Goal: Task Accomplishment & Management: Manage account settings

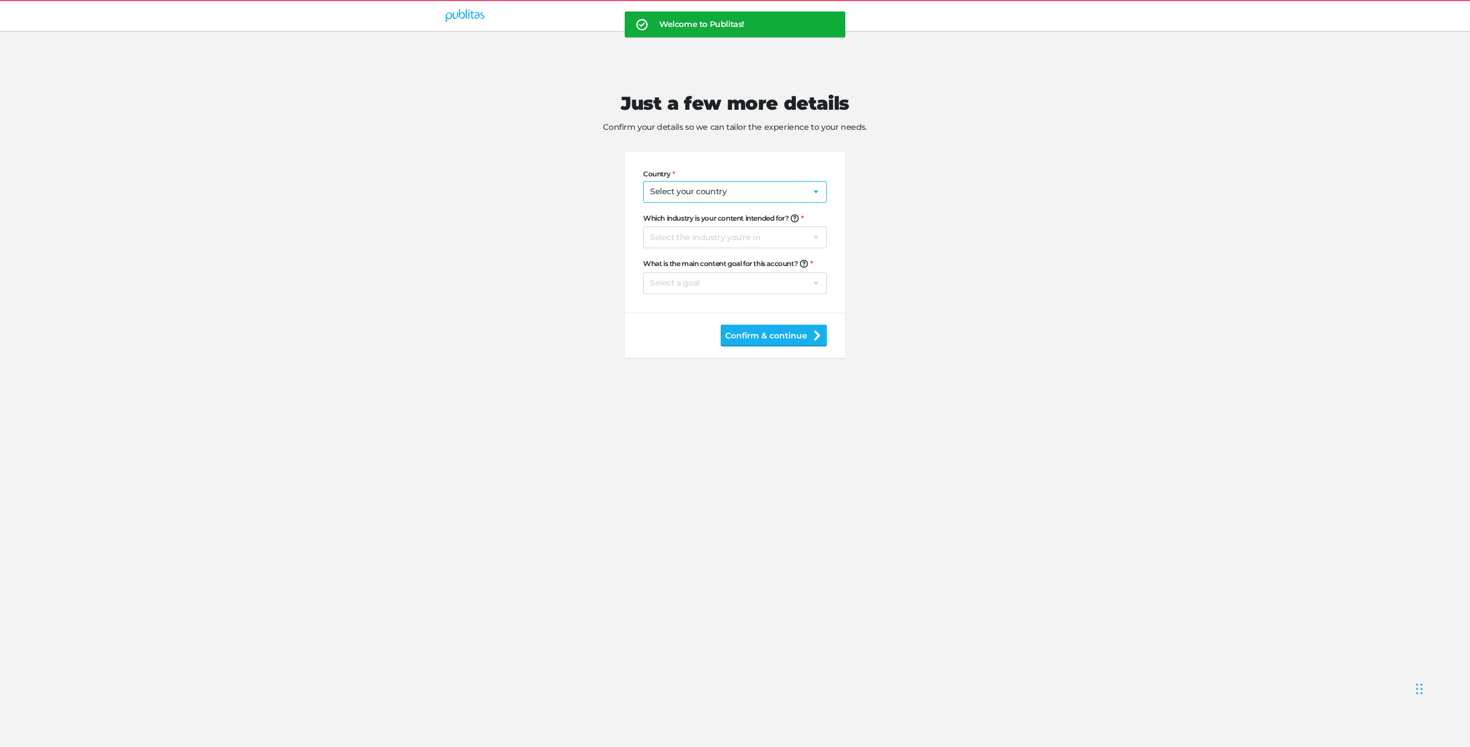
click at [702, 190] on select "Select your country Afghanistan Albania Algeria American Samoa Andorra Angola A…" at bounding box center [735, 192] width 184 height 22
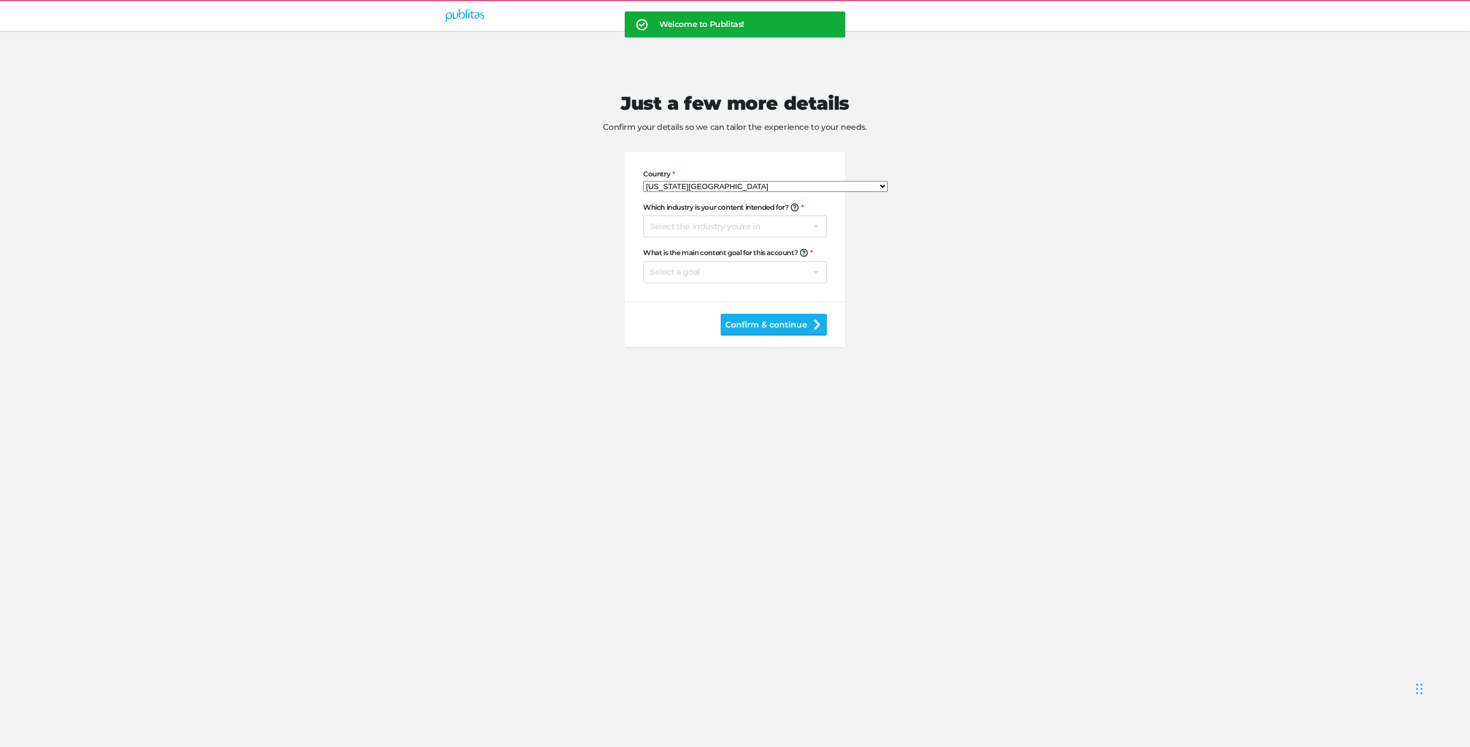
click at [712, 187] on select "Select your country Afghanistan Albania Algeria American Samoa Andorra Angola A…" at bounding box center [765, 186] width 245 height 11
click at [773, 191] on select "Select your country Afghanistan Albania Algeria American Samoa Andorra Angola A…" at bounding box center [765, 186] width 245 height 11
select select "US"
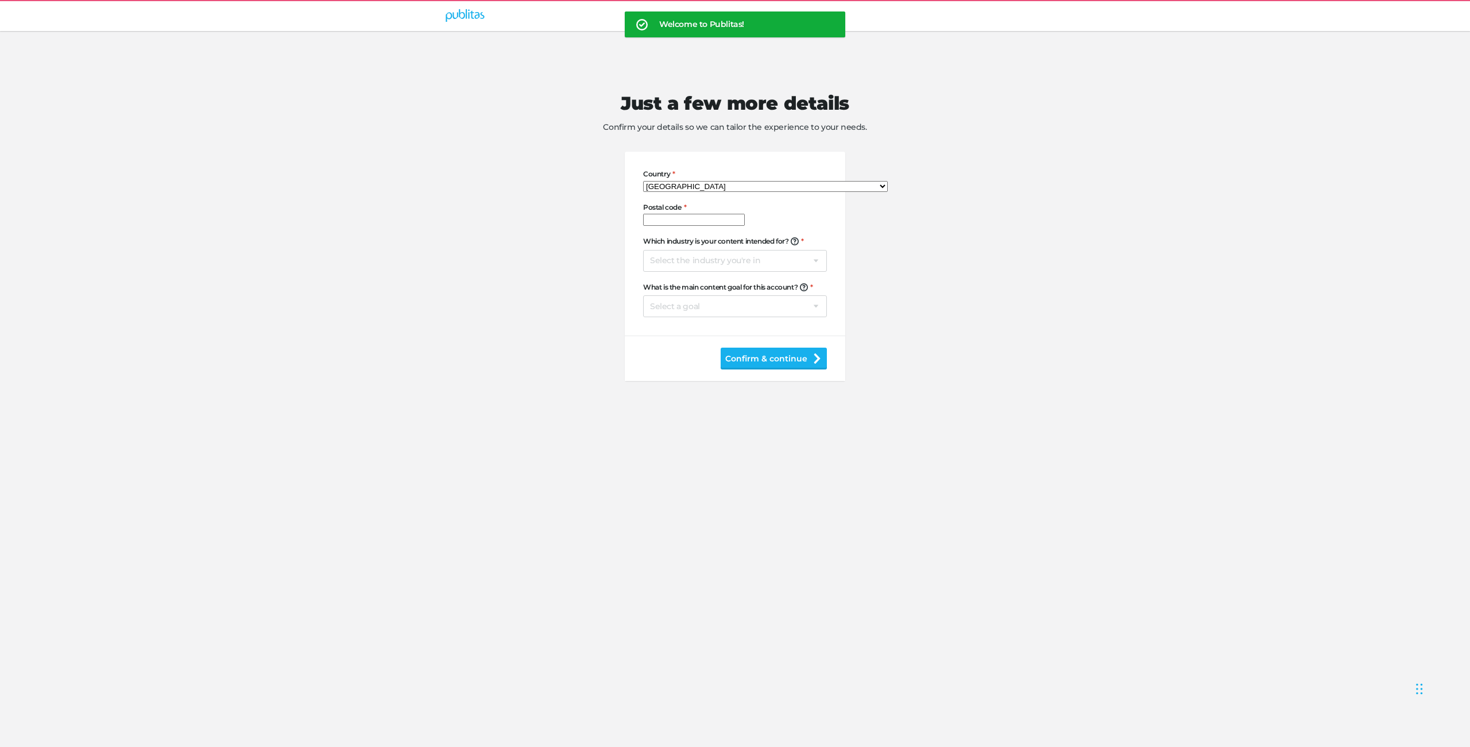
click at [707, 226] on input "Postal code" at bounding box center [694, 220] width 102 height 12
type input "1234"
click at [698, 272] on select "Select the industry you're in Home & Living Supermarkets/Food & Beverage DIY/Eq…" at bounding box center [735, 261] width 184 height 22
select select "na"
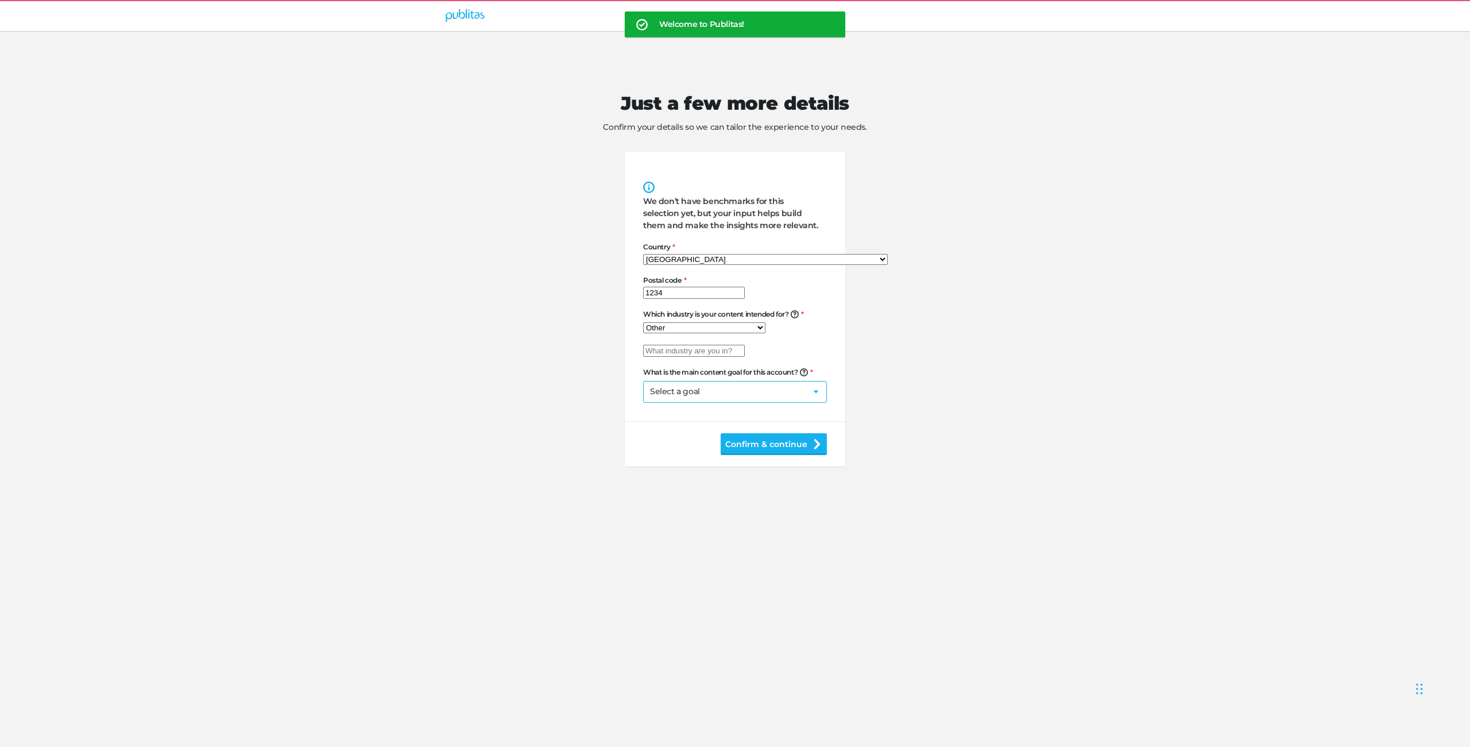
click at [693, 403] on select "Select a goal Sell products directly or on the website Promote physical store/d…" at bounding box center [735, 392] width 184 height 22
select select "se"
click at [749, 444] on button "Confirm & continue" at bounding box center [774, 433] width 106 height 22
click at [701, 357] on input "text" at bounding box center [694, 351] width 102 height 12
type input "Jester"
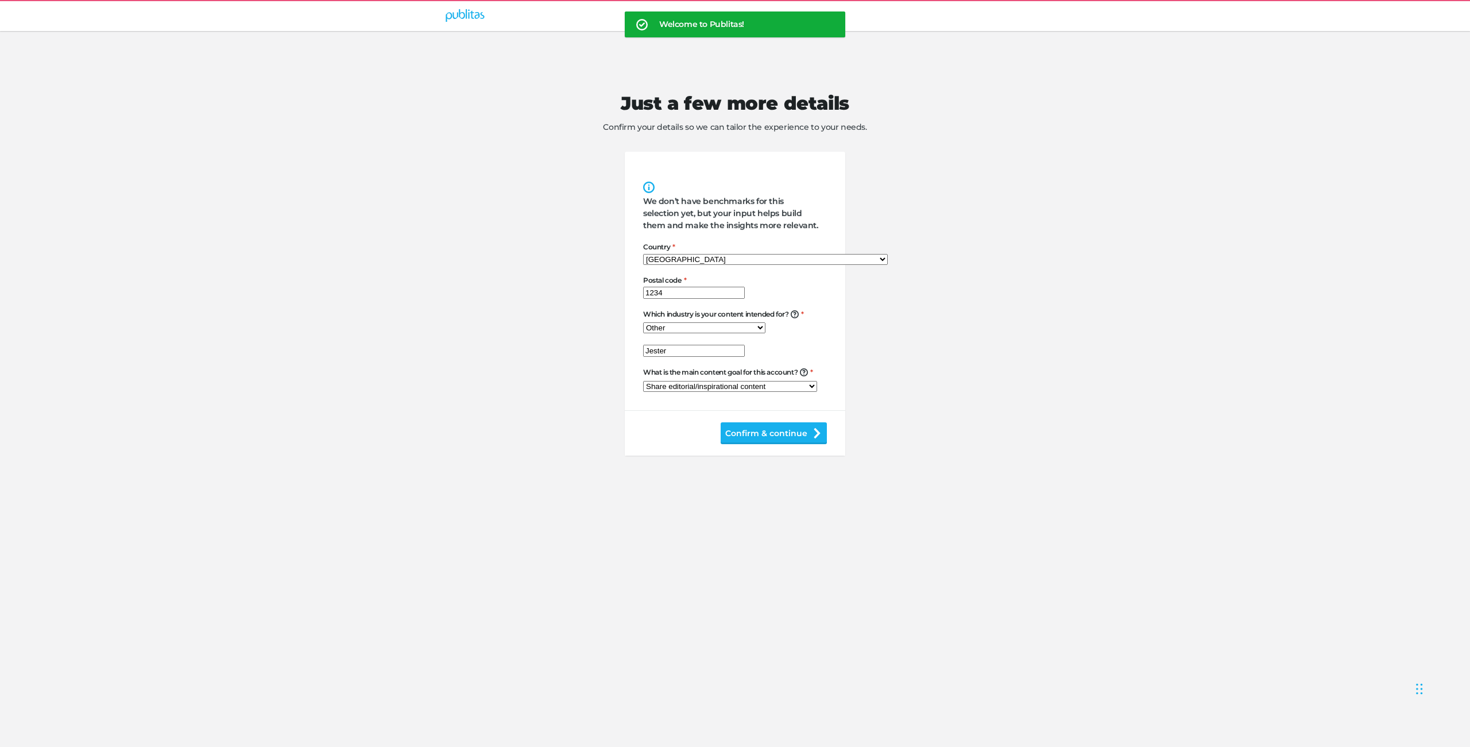
click at [812, 444] on button "Confirm & continue" at bounding box center [774, 433] width 106 height 22
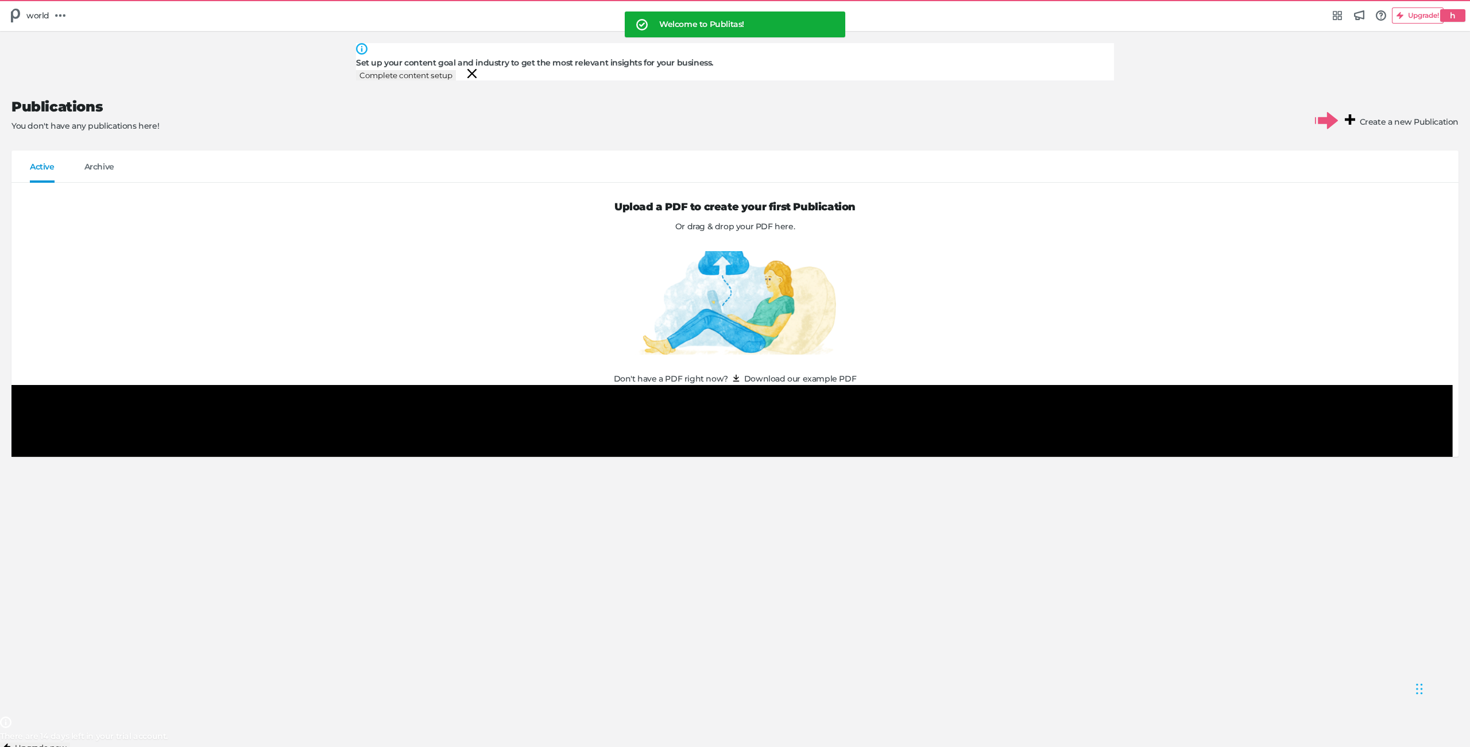
click at [456, 70] on button "Complete content setup" at bounding box center [406, 75] width 100 height 10
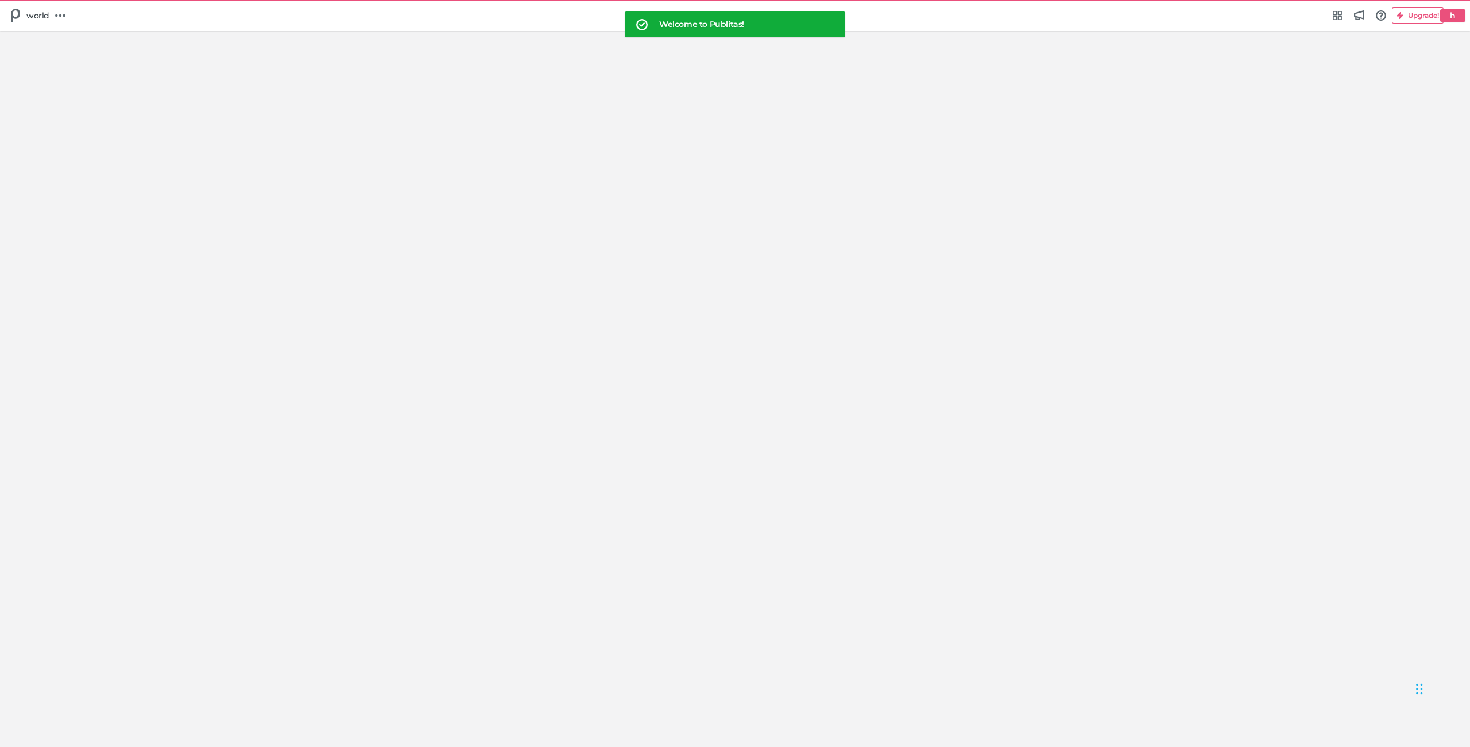
select select "Europe/Amsterdam"
select select "US"
select select "na"
select select "se"
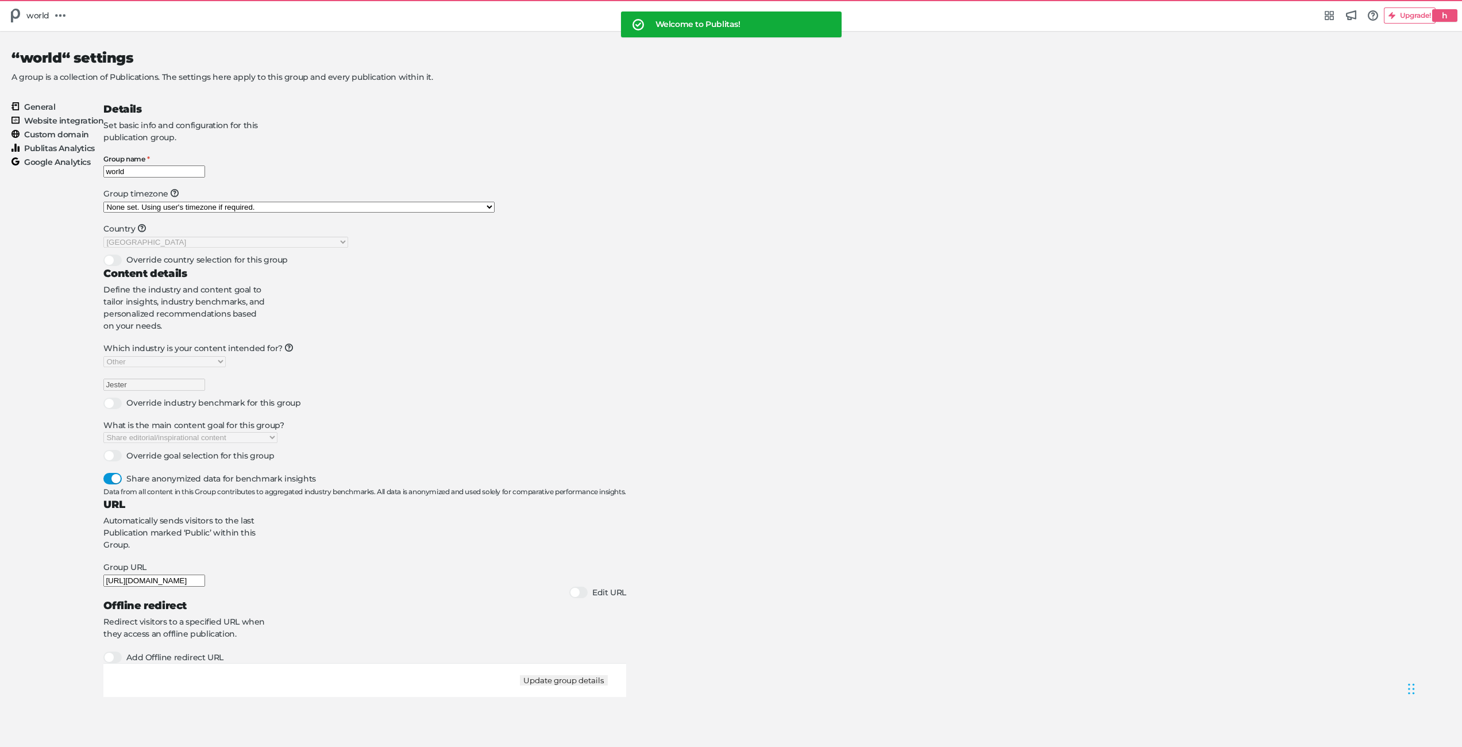
click at [1438, 20] on h5 "h" at bounding box center [1444, 15] width 15 height 19
click at [87, 53] on div "Manage account world" at bounding box center [47, 42] width 80 height 22
select select "na"
select select "se"
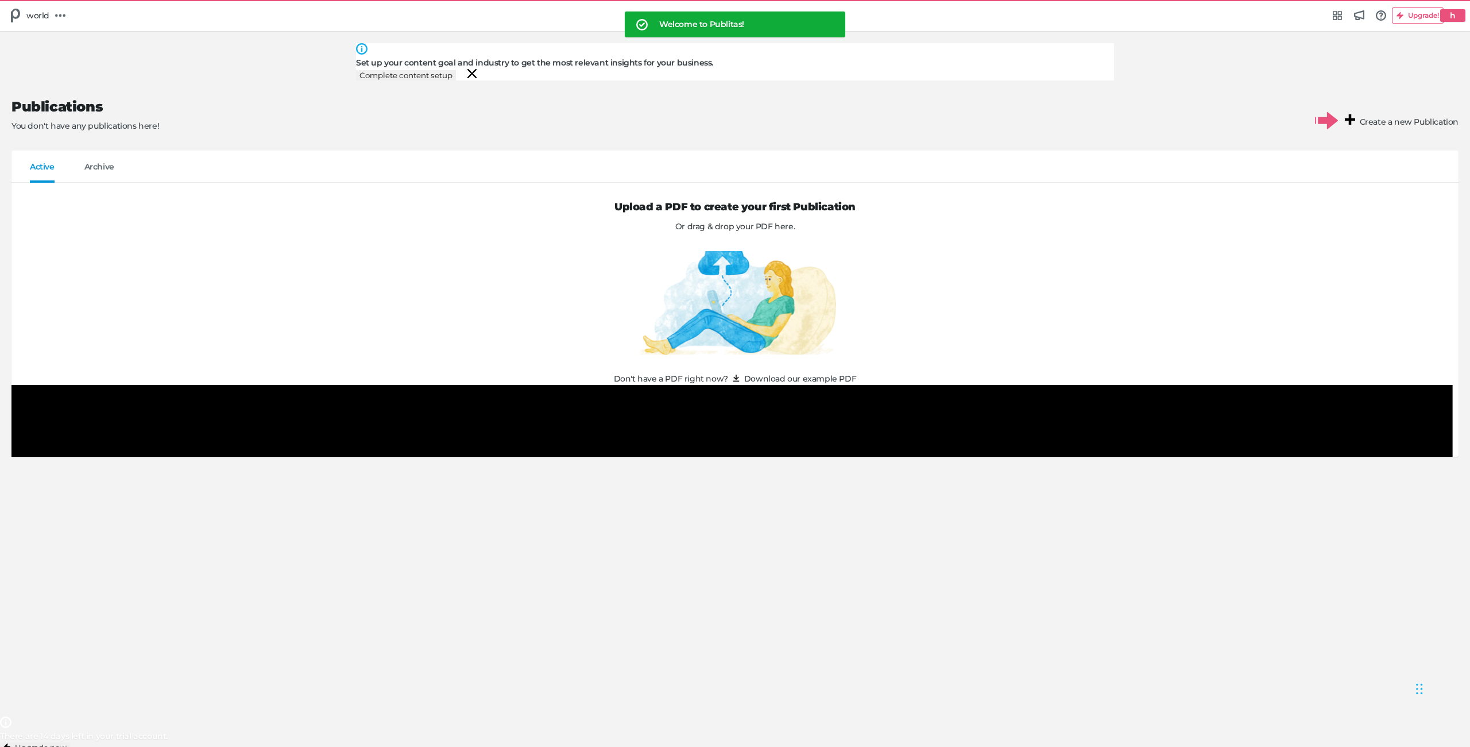
click at [508, 364] on div "Upload a PDF to create your first Publication Or drag & drop your PDF here. Don…" at bounding box center [734, 320] width 1447 height 274
click at [1451, 16] on icon at bounding box center [1456, 14] width 10 height 10
click at [1215, 349] on div "Edit profile eimantas+hello@publitas.com Manage account world Log out of Publit…" at bounding box center [735, 373] width 1470 height 747
click at [70, 14] on link at bounding box center [61, 16] width 20 height 20
click at [80, 40] on h5 "Group Settings" at bounding box center [50, 35] width 60 height 10
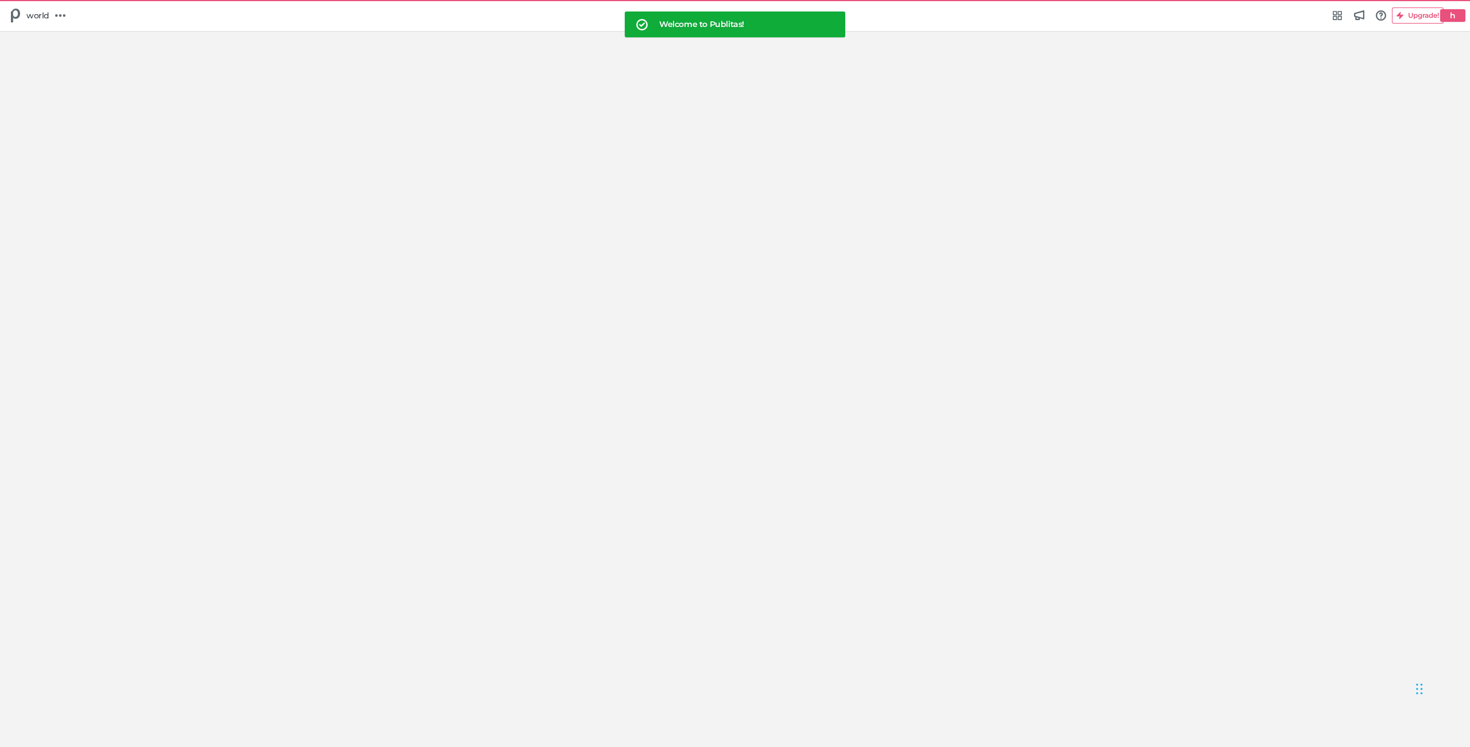
select select "Europe/Amsterdam"
select select "US"
select select "na"
select select "se"
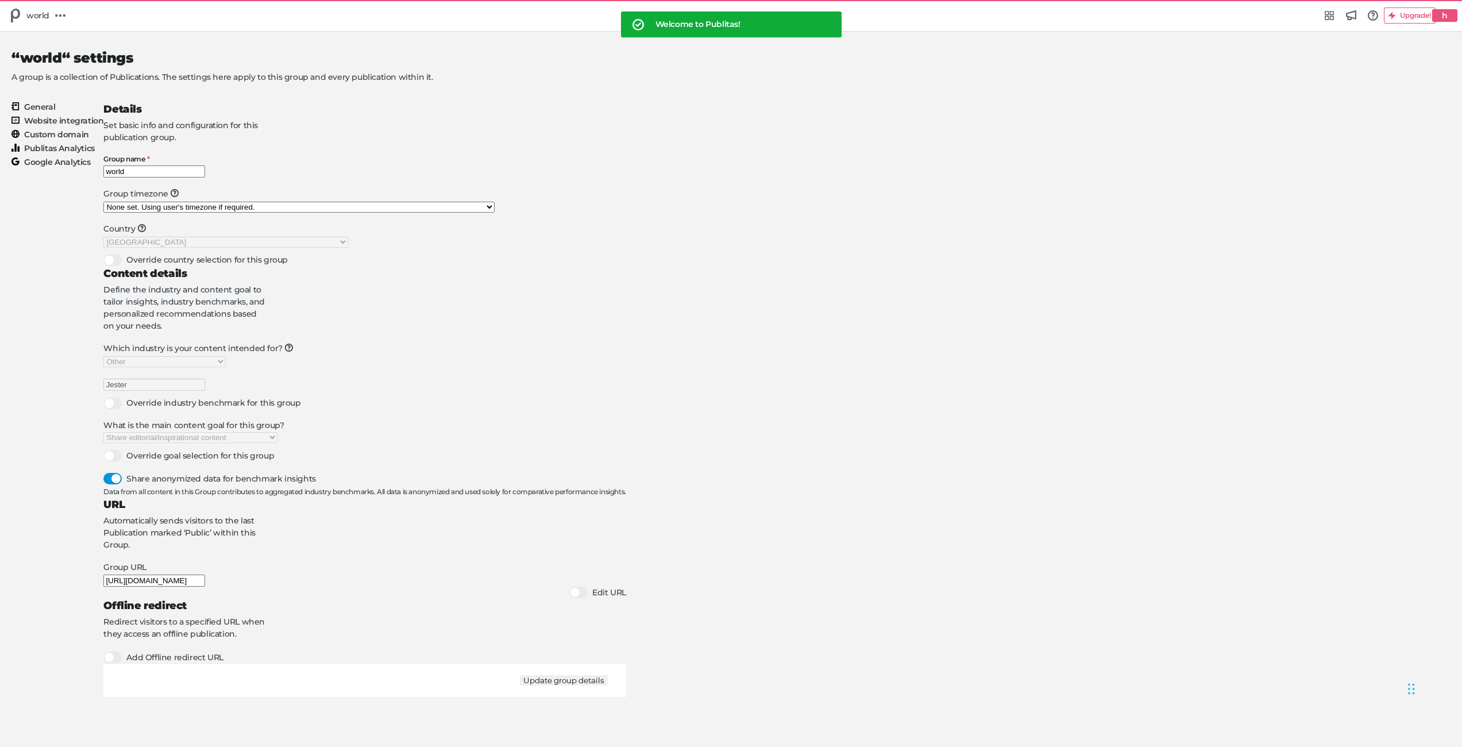
click at [226, 365] on span "Select the industry you're in Home & Living Supermarkets/Food & Beverage DIY/Eq…" at bounding box center [164, 361] width 122 height 10
click at [122, 409] on div at bounding box center [112, 402] width 18 height 11
click at [103, 397] on input "Override industry benchmark for this group" at bounding box center [103, 397] width 0 height 0
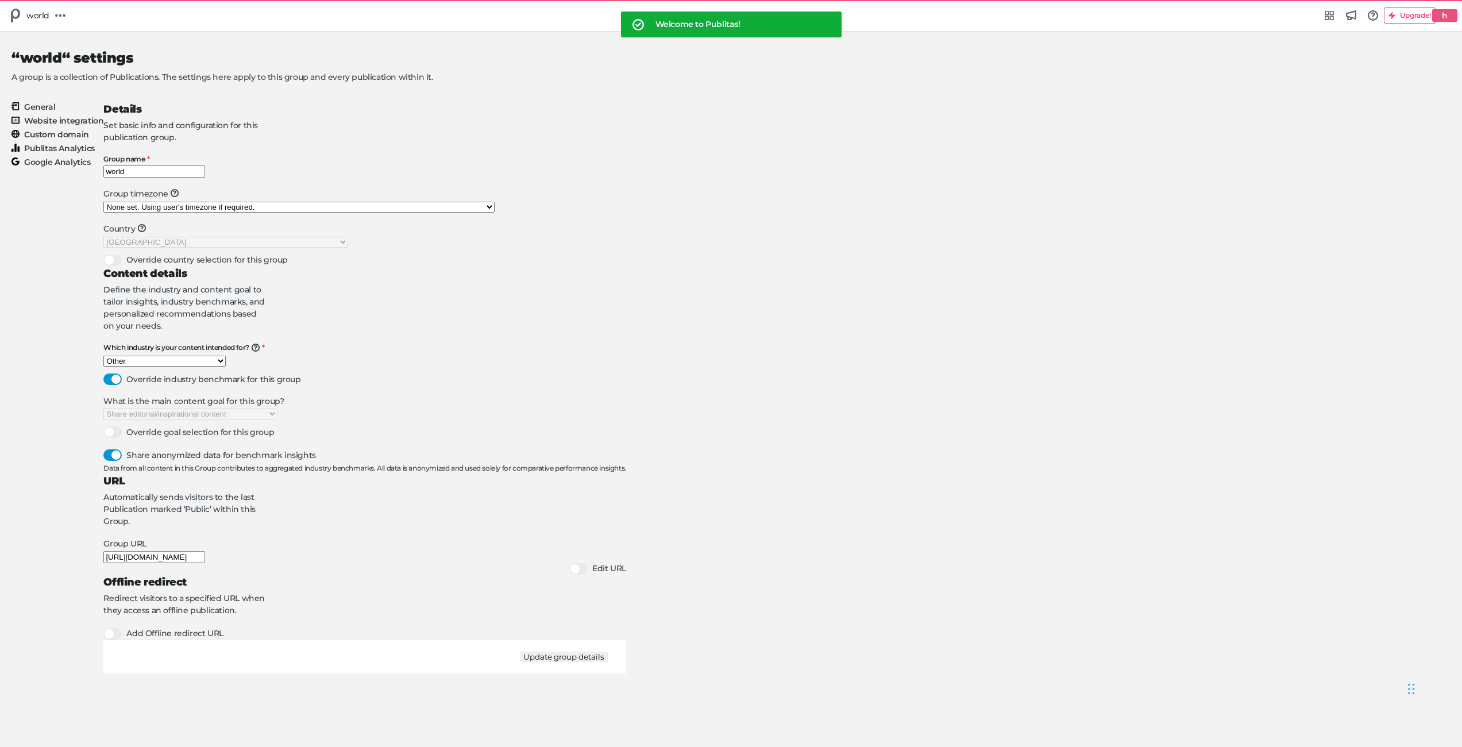
click at [226, 361] on select "Select the industry you're in Home & Living Supermarkets/Food & Beverage DIY/Eq…" at bounding box center [164, 360] width 122 height 11
click at [608, 662] on button "Update group details" at bounding box center [564, 656] width 88 height 10
click at [226, 357] on select "Select the industry you're in Home & Living Supermarkets/Food & Beverage DIY/Eq…" at bounding box center [164, 360] width 122 height 11
drag, startPoint x: 748, startPoint y: 370, endPoint x: 749, endPoint y: 361, distance: 8.7
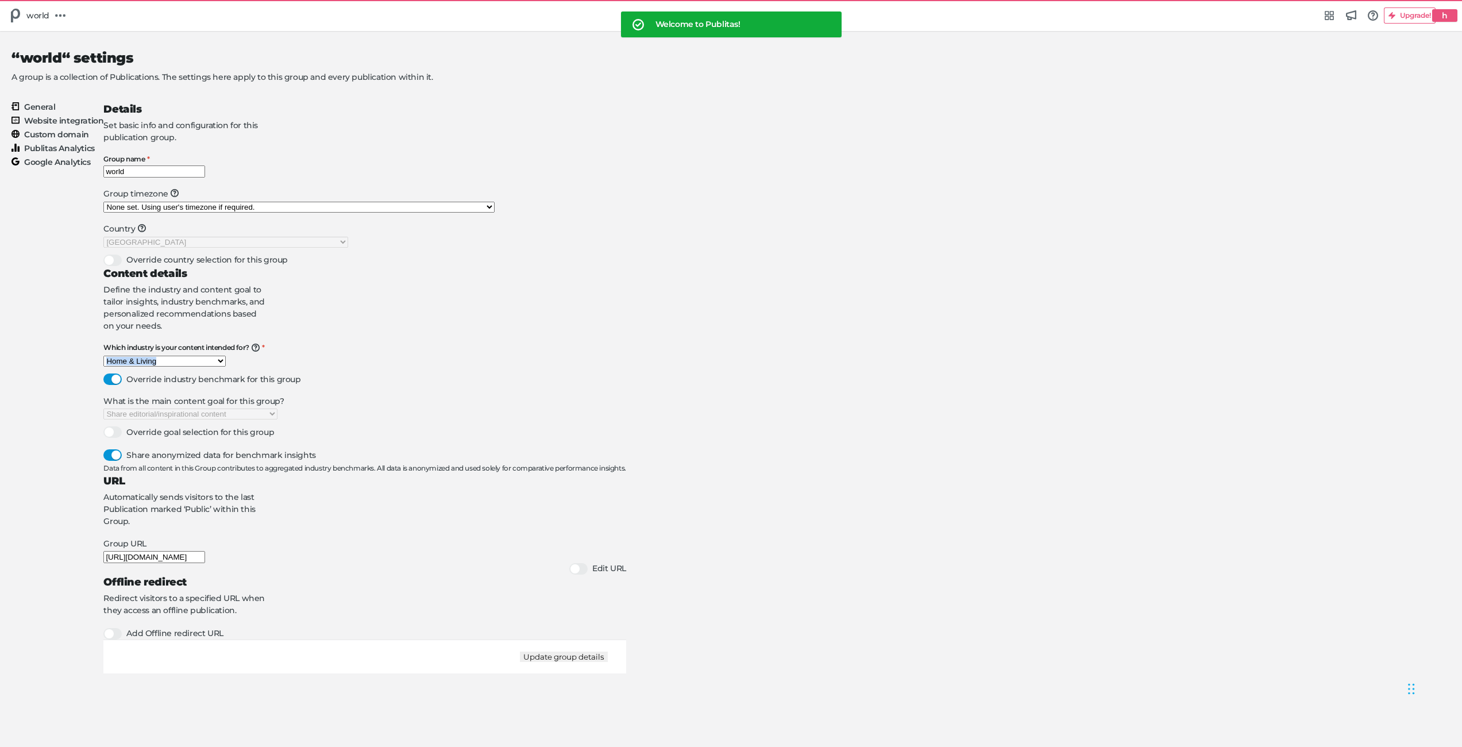
click at [625, 369] on div "Which industry is your content intended for? We're building content benchmarks …" at bounding box center [364, 408] width 522 height 130
click at [226, 355] on select "Select the industry you're in Home & Living Supermarkets/Food & Beverage DIY/Eq…" at bounding box center [164, 360] width 122 height 11
select select "na"
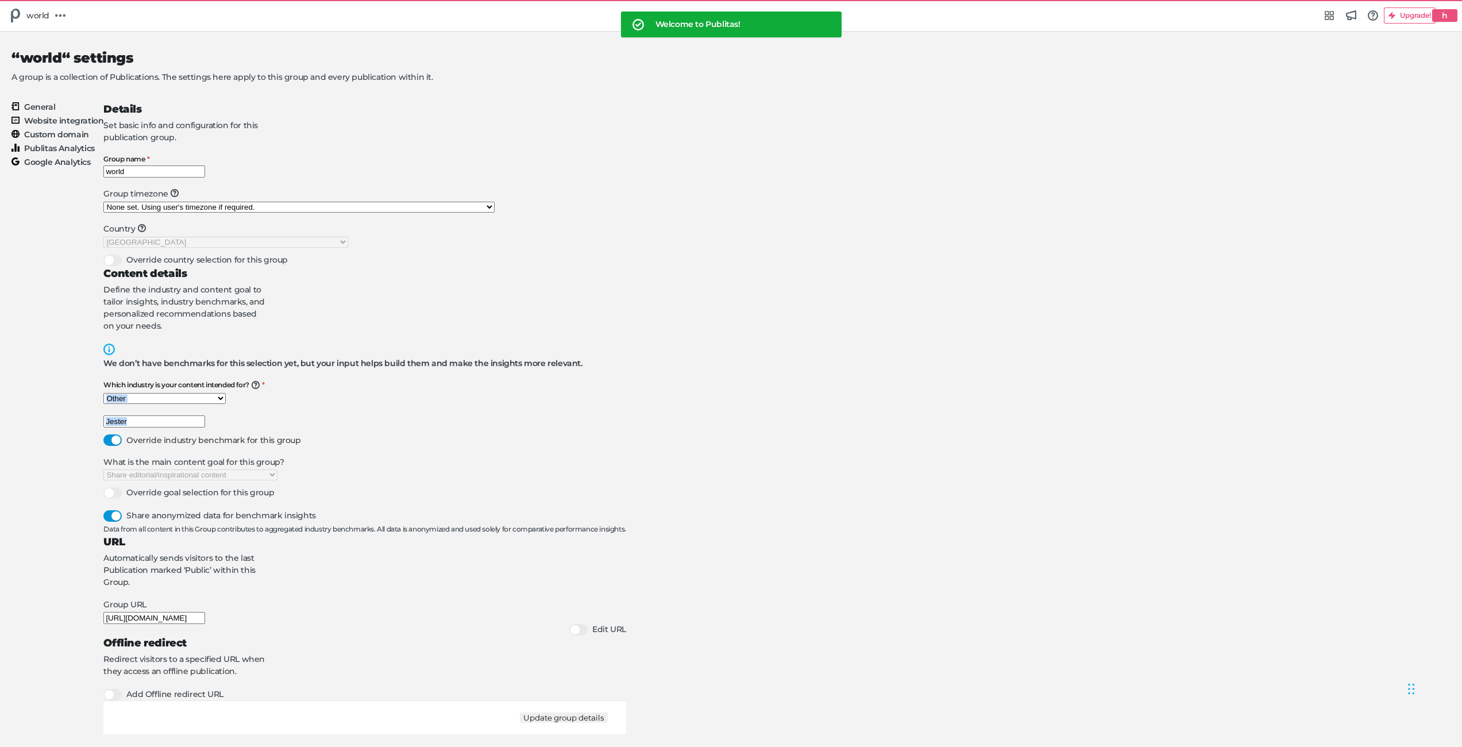
click at [608, 721] on button "Update group details" at bounding box center [564, 717] width 88 height 10
click at [205, 427] on input "Jester" at bounding box center [154, 421] width 102 height 12
click at [608, 718] on button "Update group details" at bounding box center [564, 717] width 88 height 10
type input "Jestah"
click at [226, 404] on select "Select the industry you're in Home & Living Supermarkets/Food & Beverage DIY/Eq…" at bounding box center [164, 398] width 122 height 11
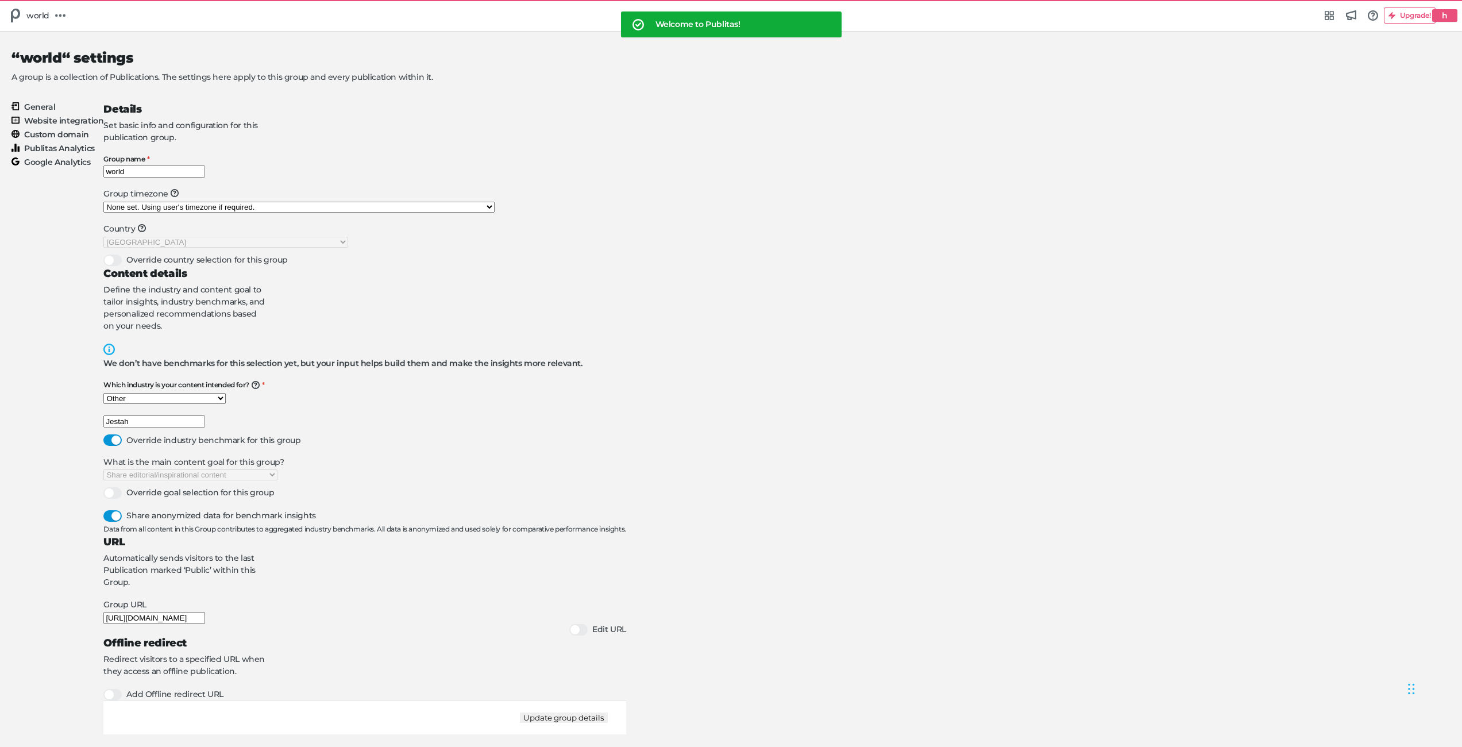
click at [1442, 15] on link "h" at bounding box center [1449, 16] width 15 height 10
click at [87, 42] on h5 "Manage account" at bounding box center [54, 37] width 68 height 10
select select "na"
select select "se"
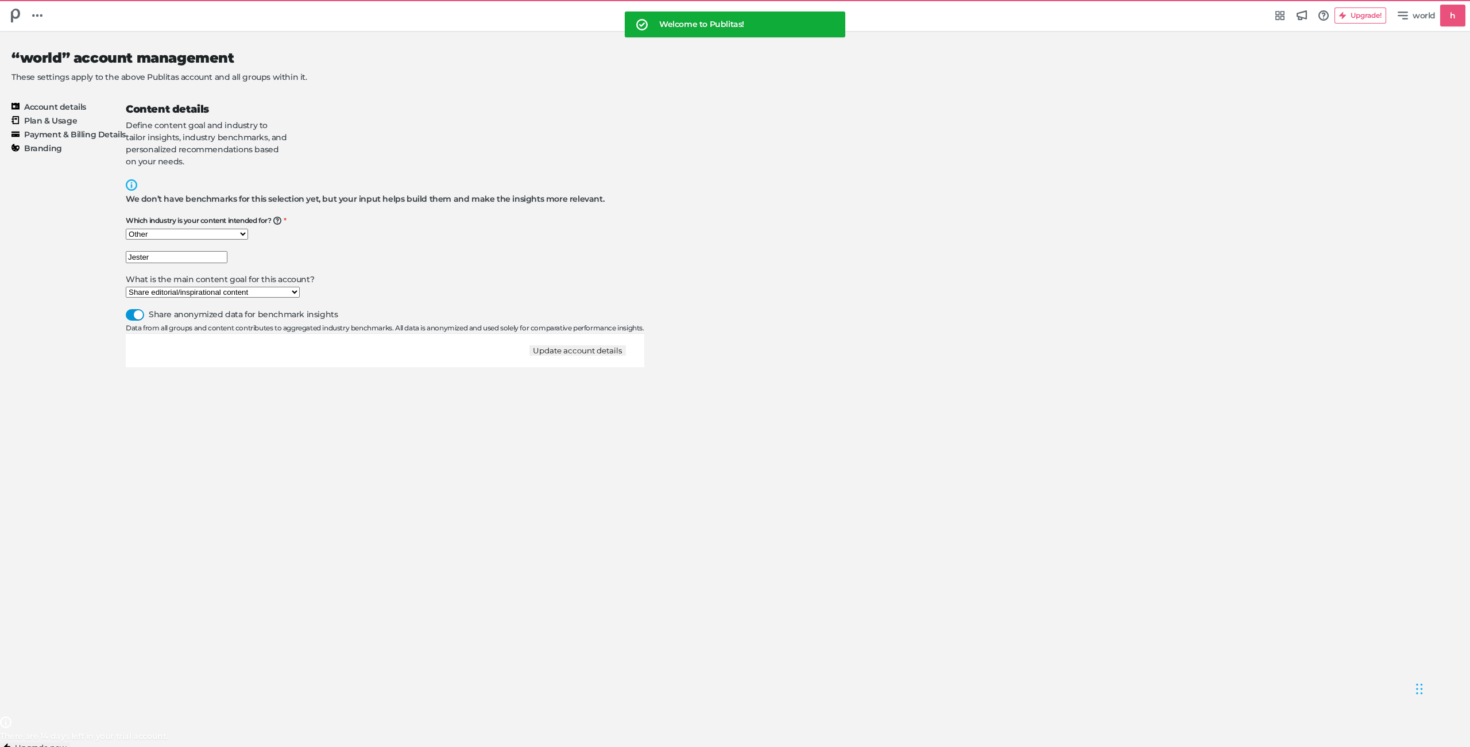
click at [248, 229] on select "Select the industry you're in Home & Living Supermarkets/Food & Beverage DIY/Eq…" at bounding box center [187, 234] width 122 height 11
select select "hb"
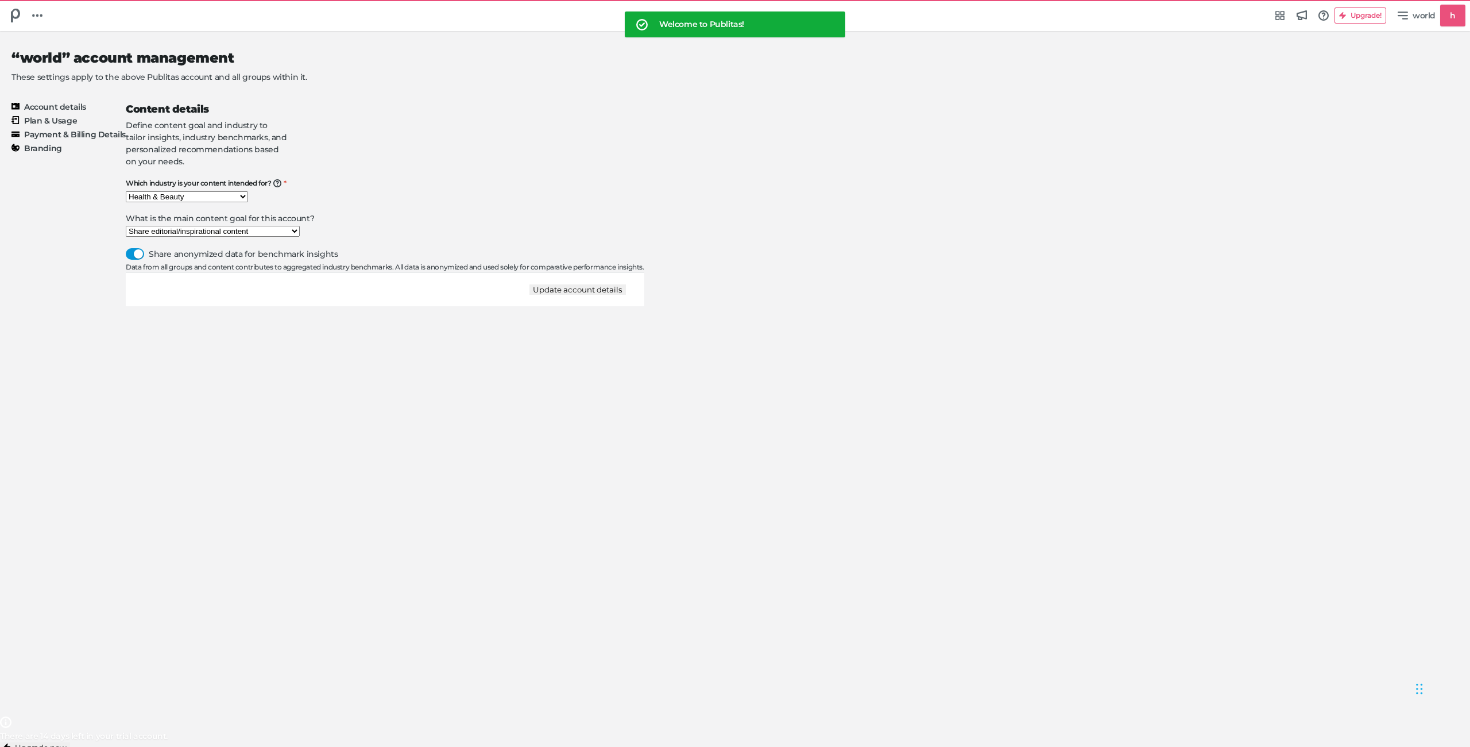
click at [626, 295] on button "Update account details" at bounding box center [578, 289] width 96 height 10
select select "Europe/Amsterdam"
select select "US"
select select "na"
select select "se"
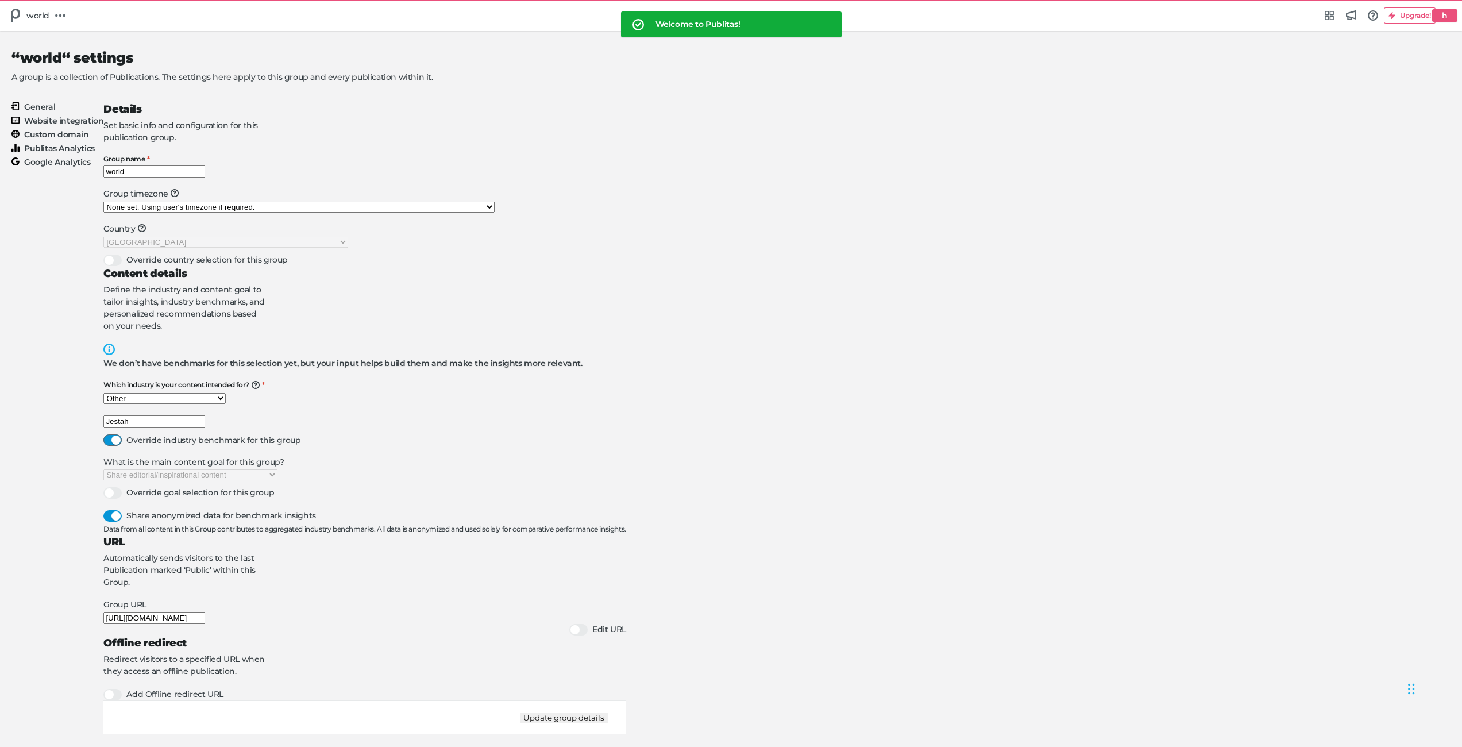
click at [625, 446] on div "Override industry benchmark for this group" at bounding box center [364, 439] width 522 height 11
drag, startPoint x: 691, startPoint y: 463, endPoint x: 817, endPoint y: 536, distance: 145.7
click at [122, 446] on div at bounding box center [112, 439] width 18 height 11
click at [103, 434] on input "Override industry benchmark for this group" at bounding box center [103, 434] width 0 height 0
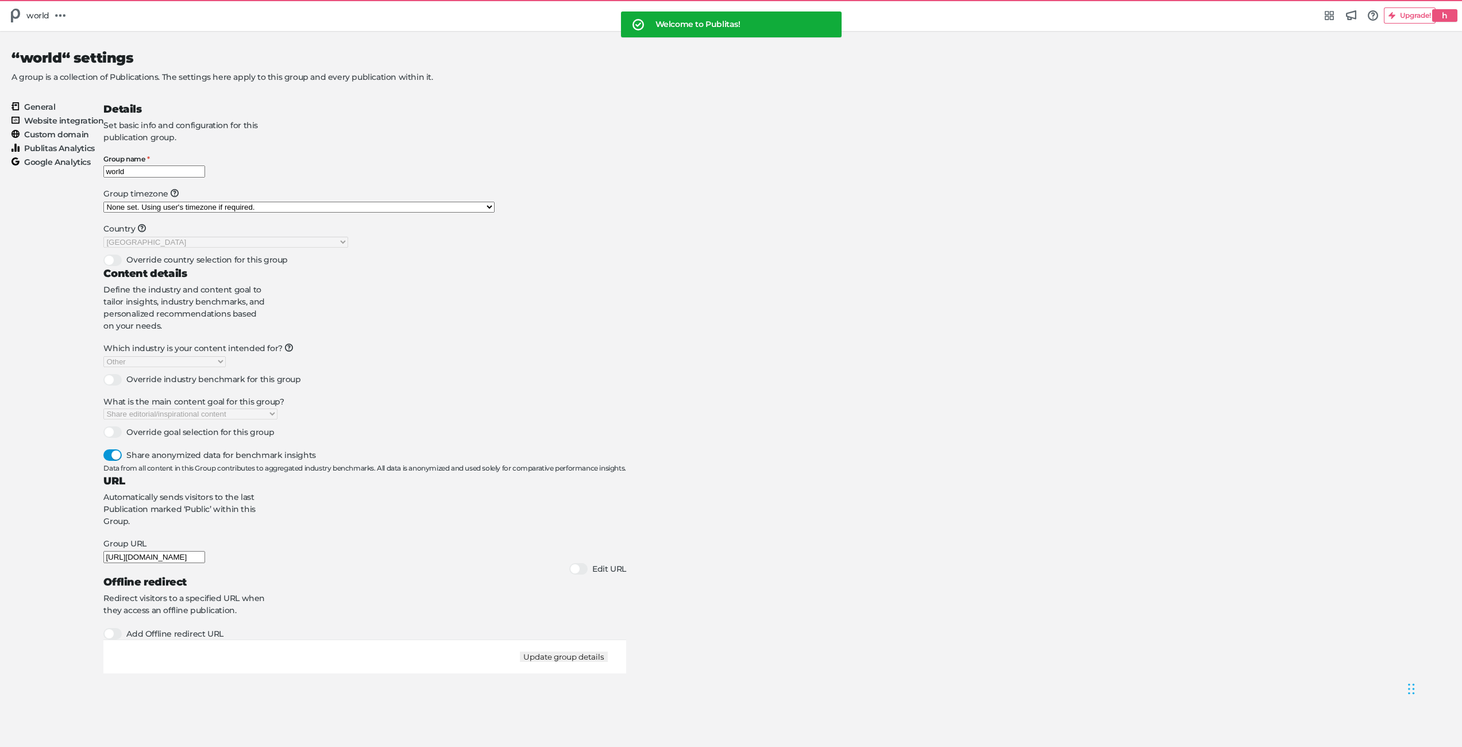
click at [608, 662] on button "Update group details" at bounding box center [564, 656] width 88 height 10
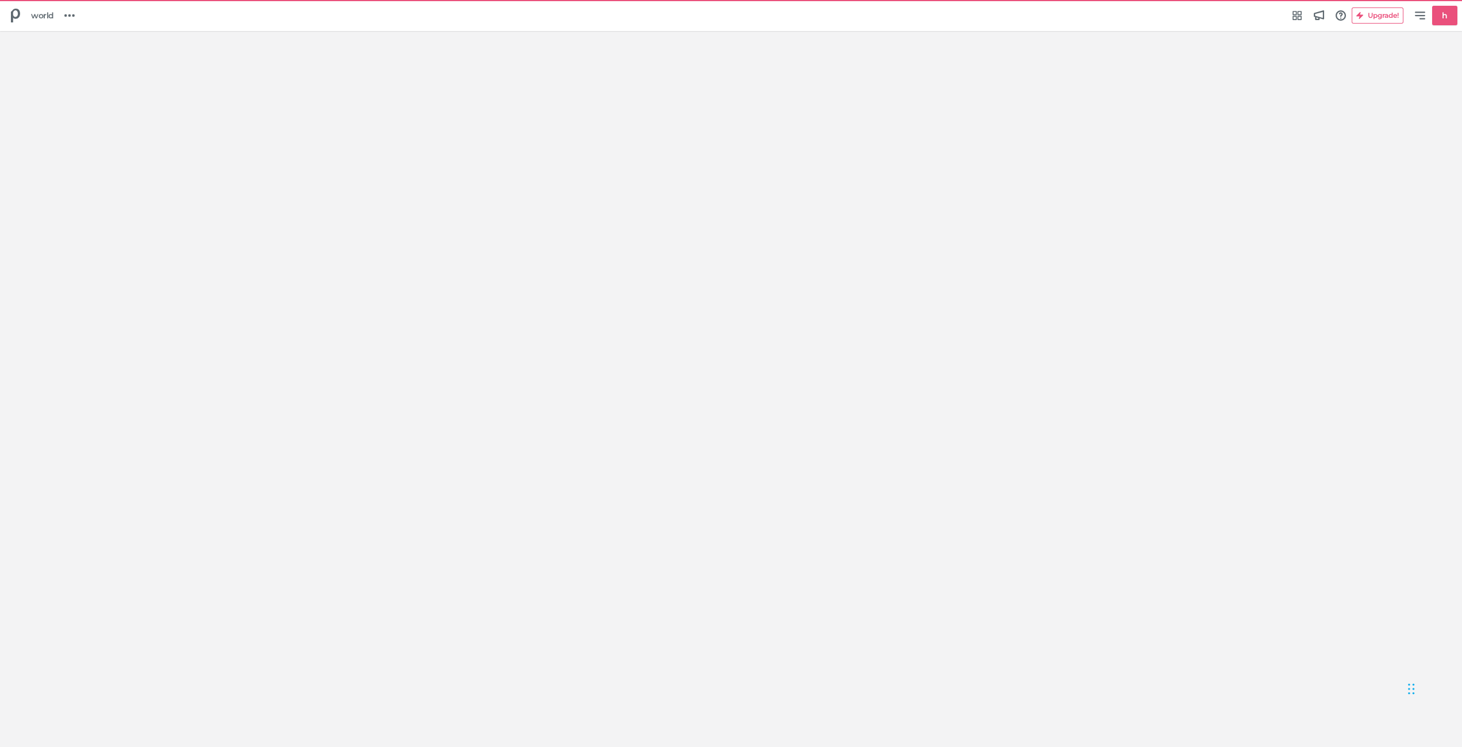
select select "Europe/[GEOGRAPHIC_DATA]"
select select "US"
select select "hb"
select select "se"
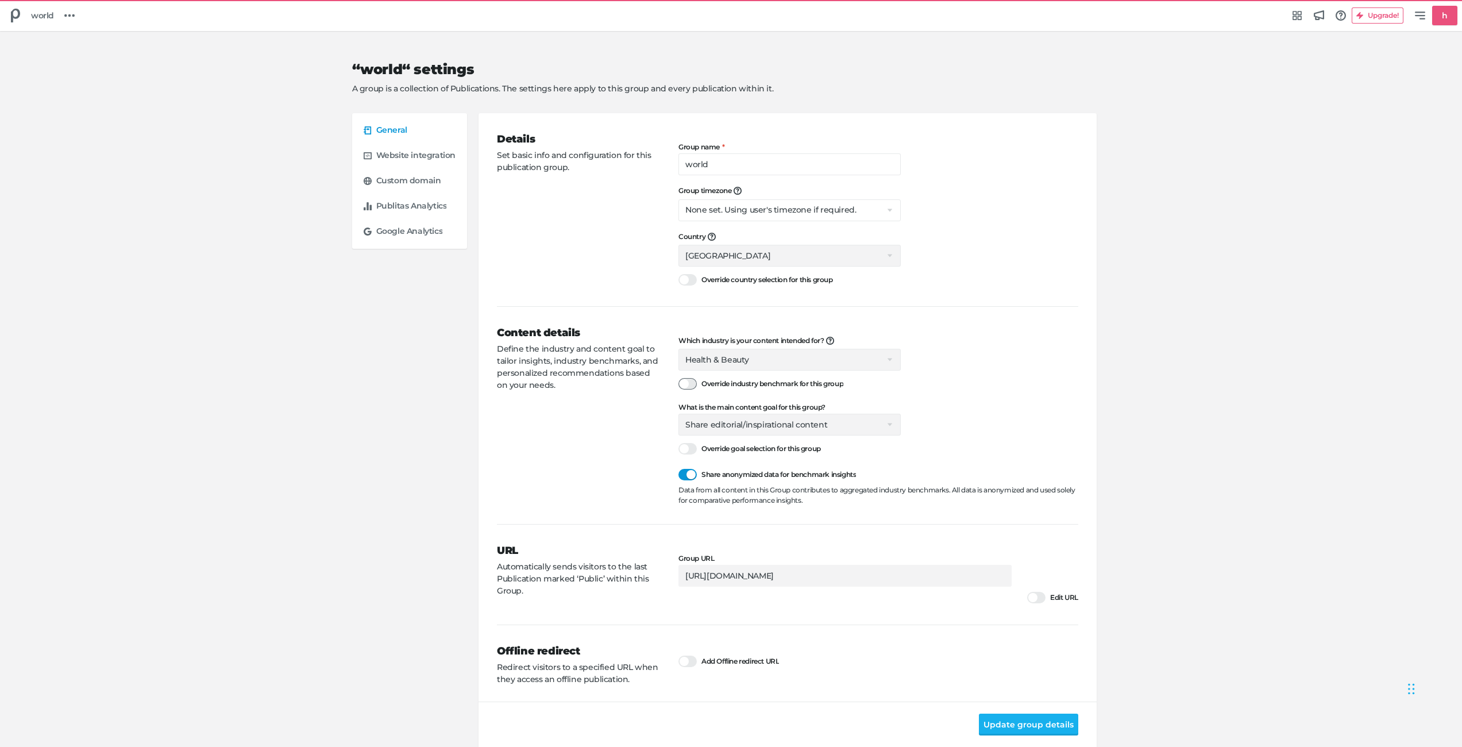
click at [688, 381] on div at bounding box center [687, 383] width 18 height 11
click at [678, 377] on input "Override industry benchmark for this group" at bounding box center [678, 377] width 0 height 0
click at [745, 356] on select "Select the industry you're in Home & Living Supermarkets/Food & Beverage DIY/Eq…" at bounding box center [789, 360] width 222 height 22
select select "na"
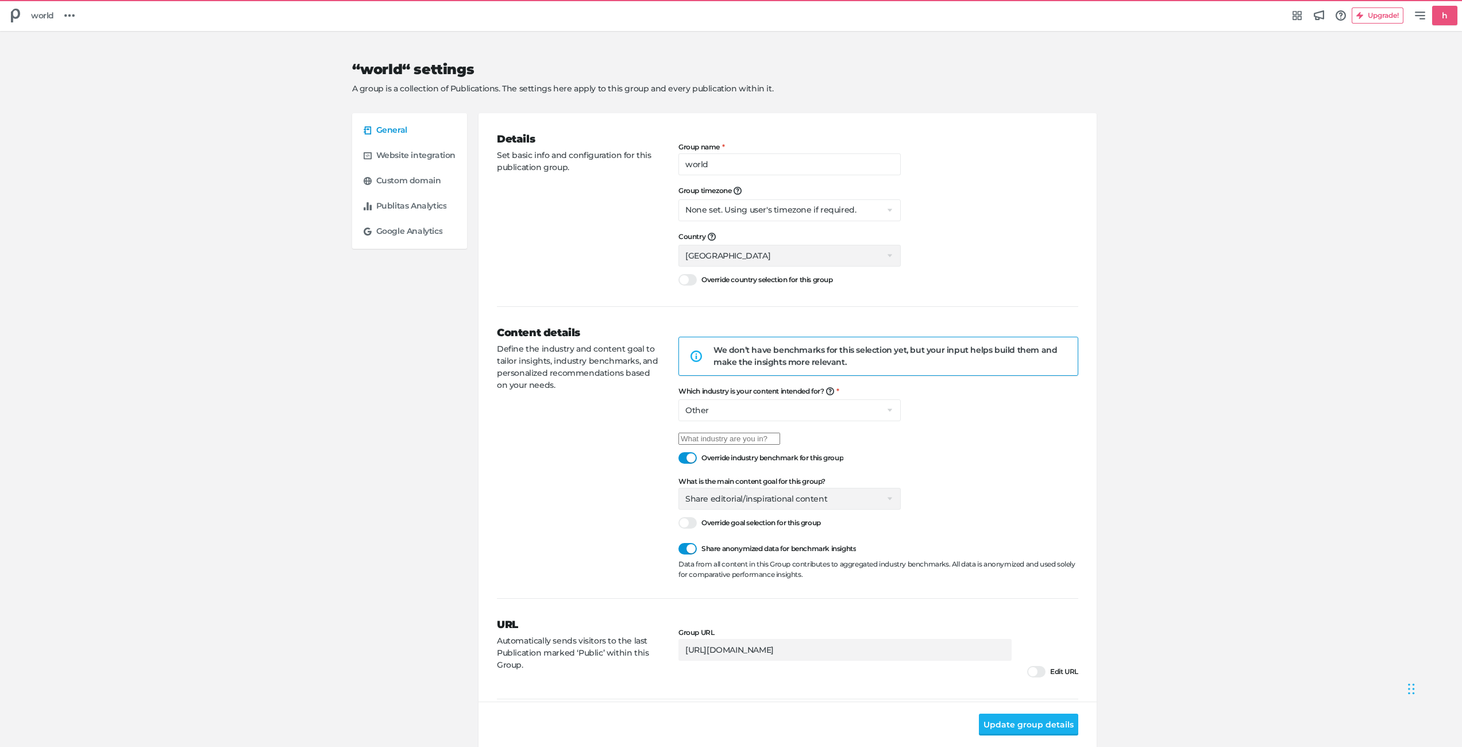
click at [729, 445] on input "text" at bounding box center [729, 438] width 102 height 12
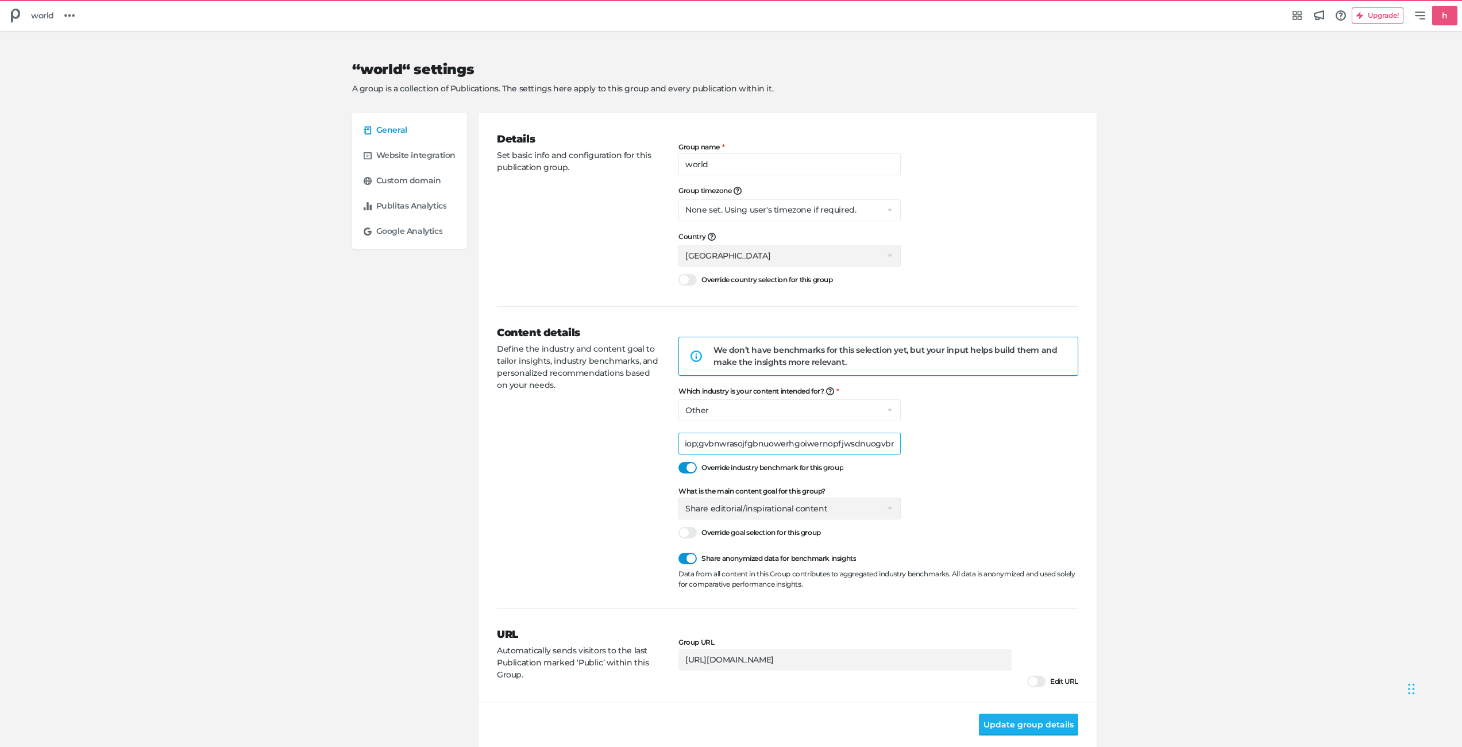
scroll to position [0, 928]
click at [1047, 731] on button "Update group details" at bounding box center [1028, 724] width 99 height 22
type input "wertgh;ioosrghduo'ghwersu;hgoeruihagoiuwerahiopghiouwerhgouiwerhbuiogbweroughbn…"
click at [1432, 24] on div "h" at bounding box center [1444, 16] width 25 height 20
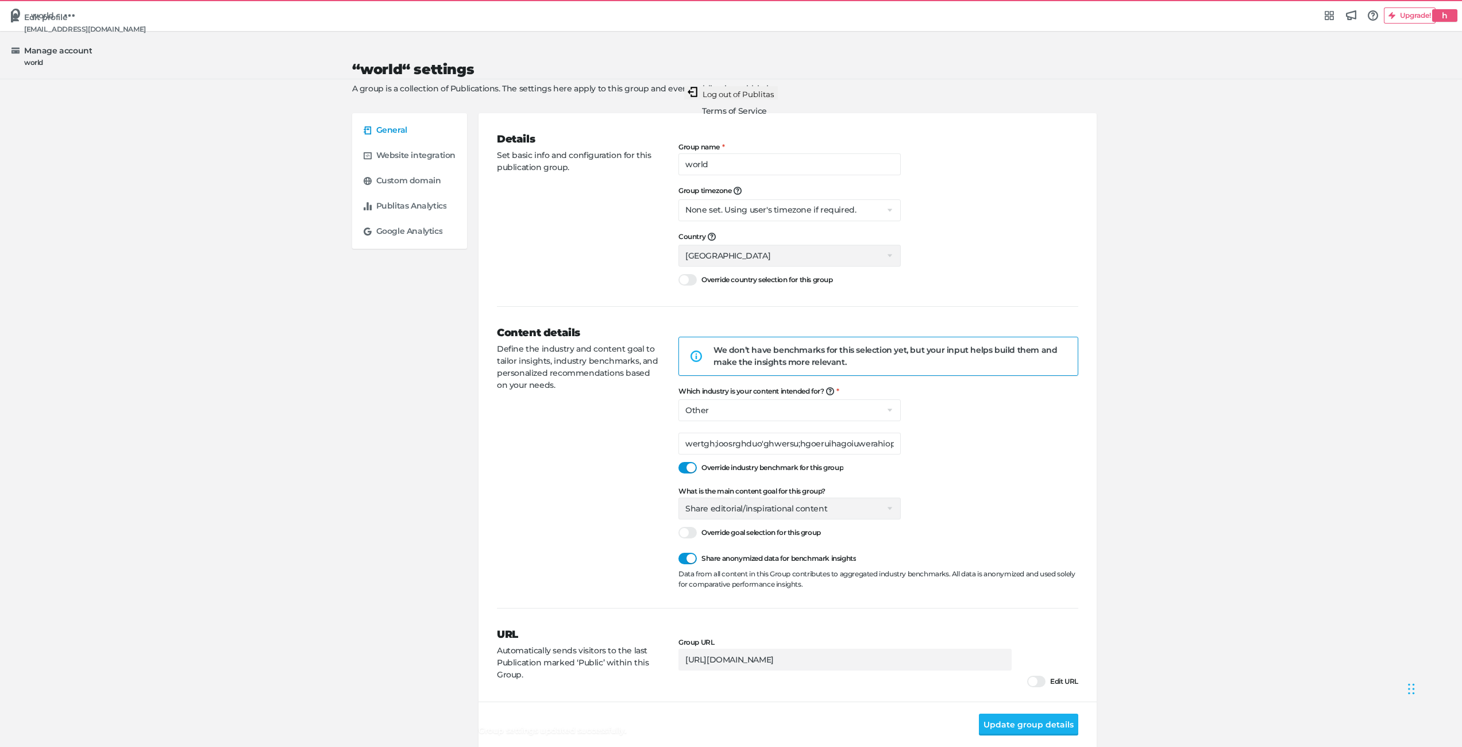
drag, startPoint x: 1389, startPoint y: 90, endPoint x: 1347, endPoint y: 113, distance: 48.0
click at [1389, 67] on div "Manage account world" at bounding box center [730, 56] width 1439 height 22
select select "hb"
select select "se"
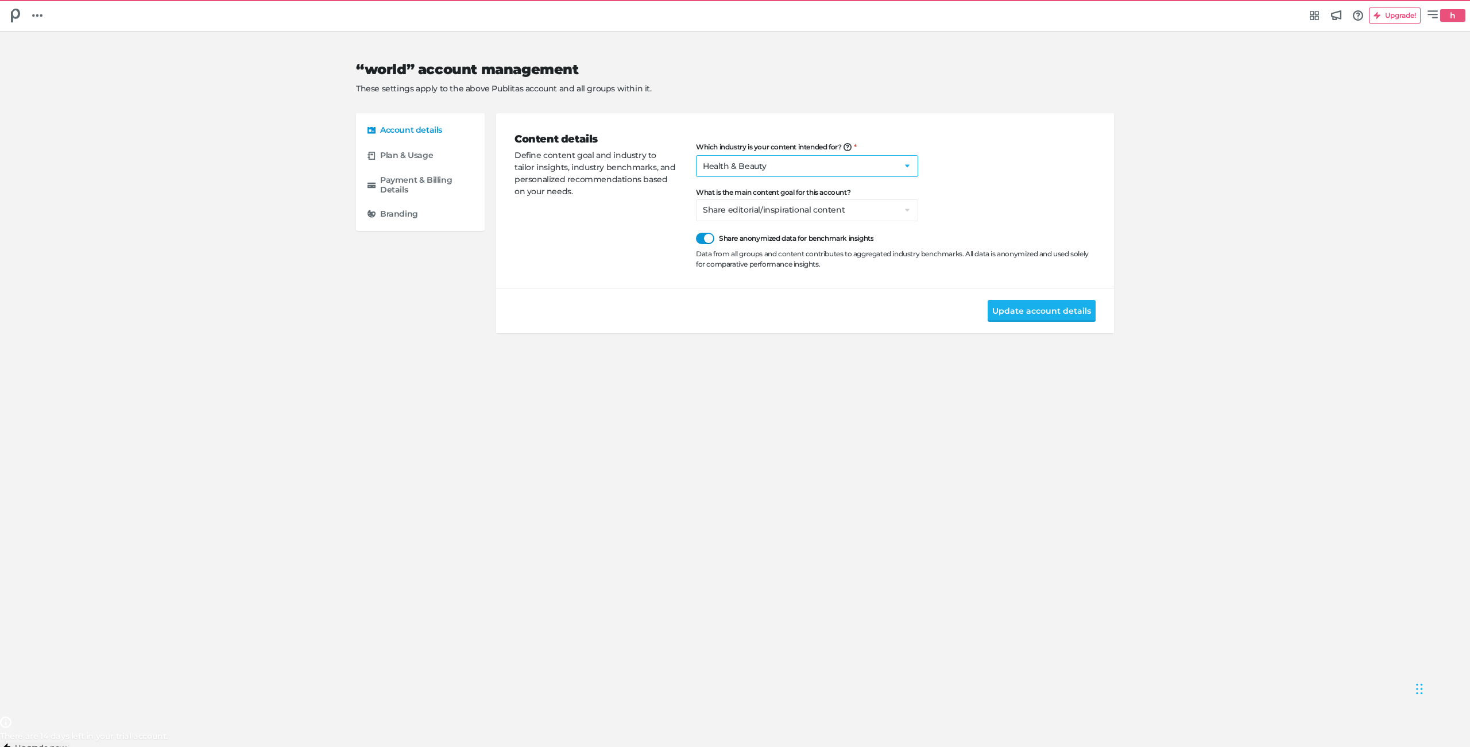
click at [741, 169] on select "Select the industry you're in Home & Living Supermarkets/Food & Beverage DIY/Eq…" at bounding box center [807, 166] width 222 height 22
select select "na"
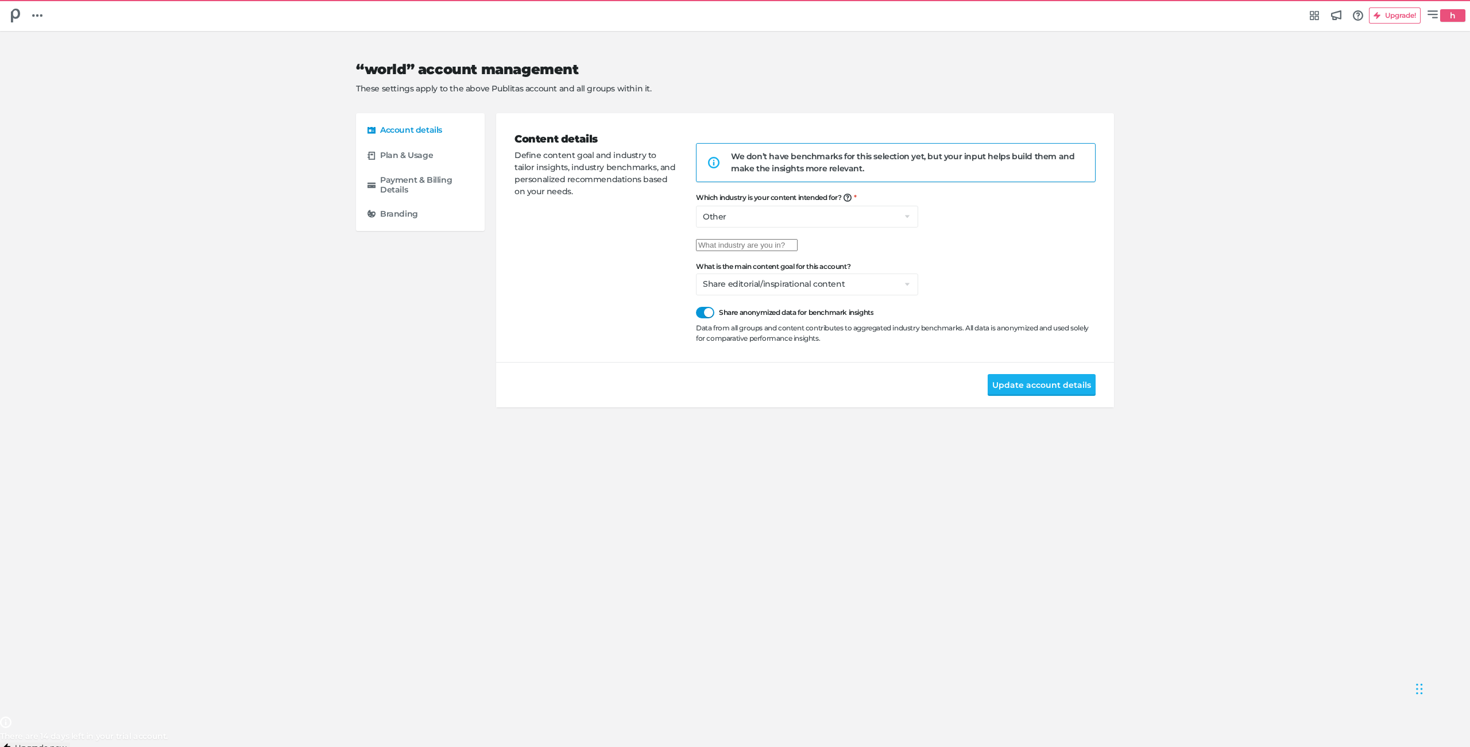
click at [745, 250] on input "text" at bounding box center [747, 245] width 102 height 12
click at [871, 422] on div "“world” account management These settings apply to the above Publitas account a…" at bounding box center [735, 241] width 758 height 419
click at [1053, 396] on button "Update account details" at bounding box center [1042, 385] width 108 height 22
click at [736, 251] on input "text" at bounding box center [747, 245] width 102 height 12
paste input "wertgh;ioosrghduo'ghwersu;hgoeruihagoiuwerahiopghiouwerhgouiwerhbuiogbweroughbn…"
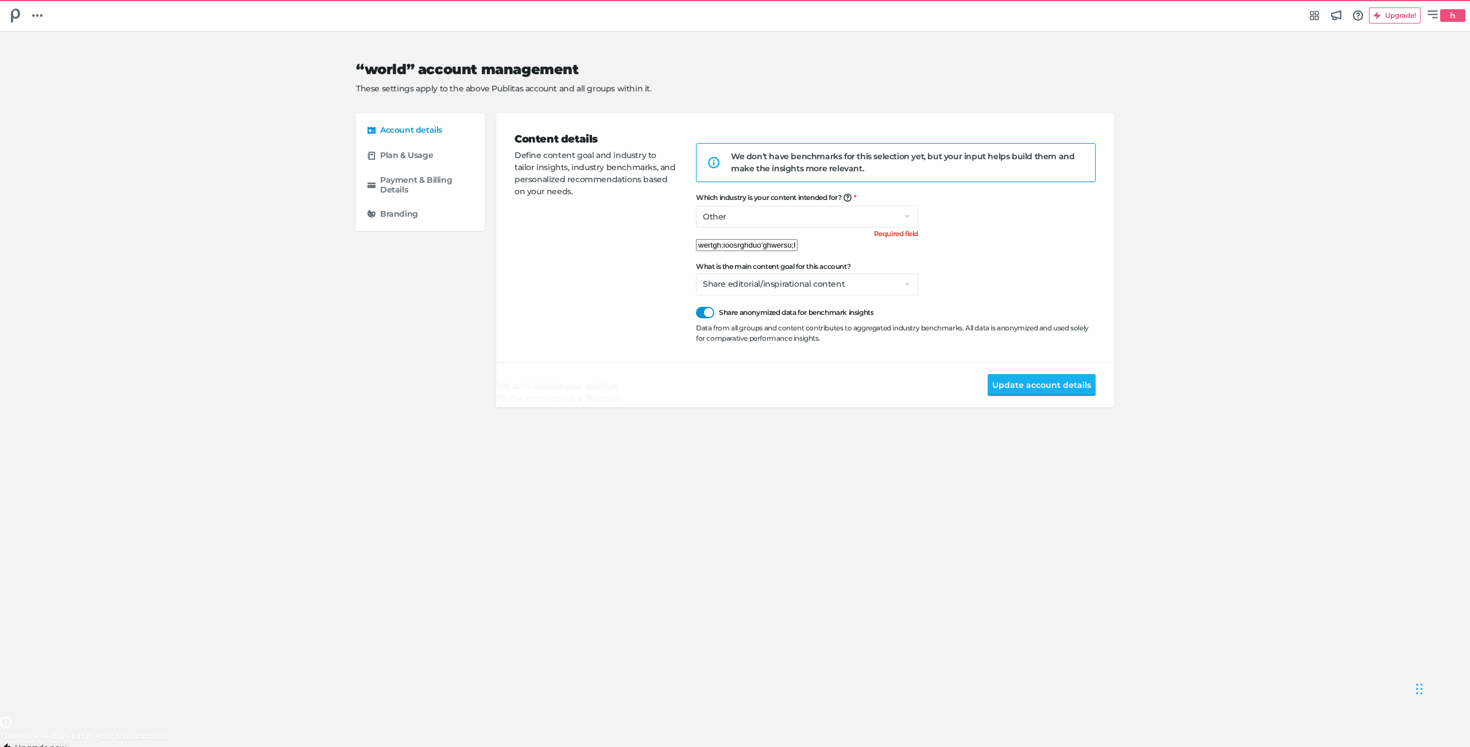
scroll to position [0, 928]
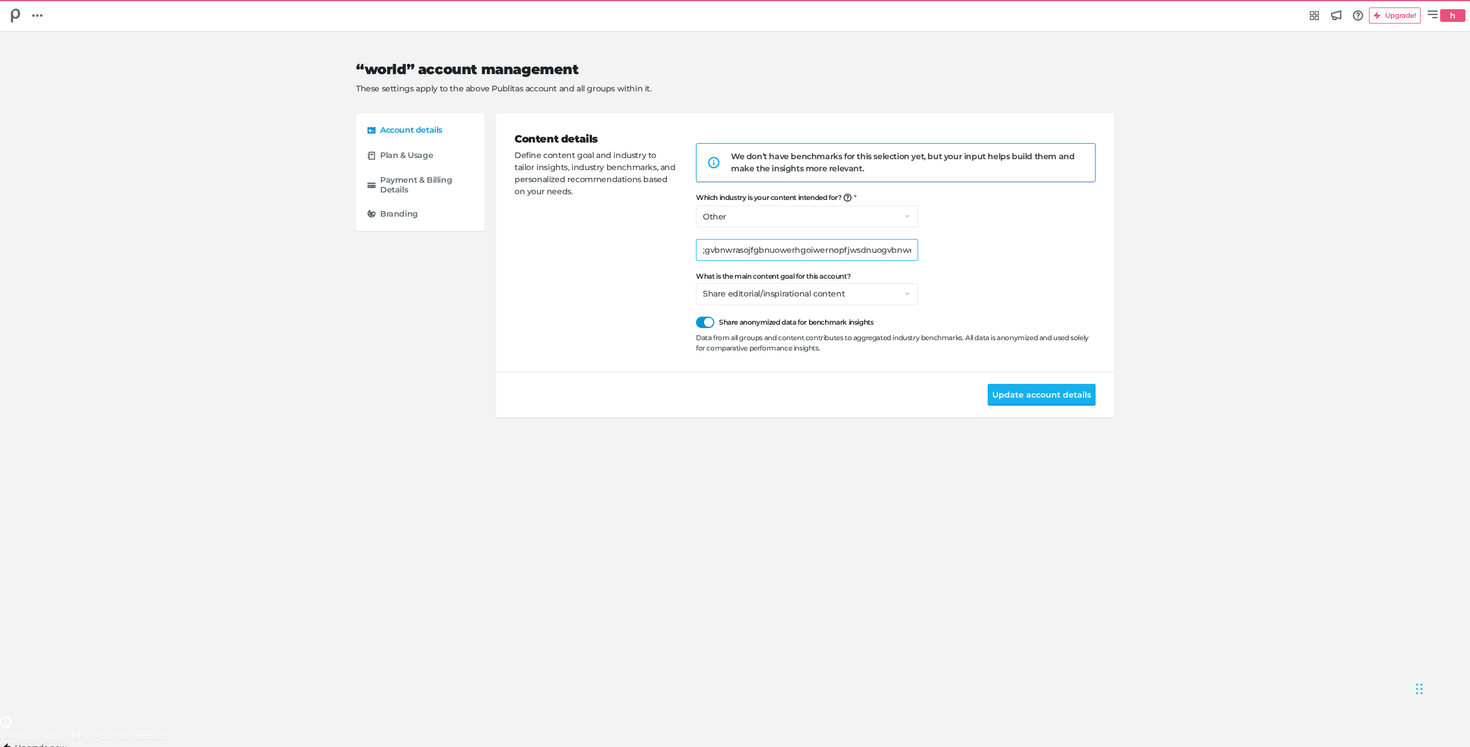
click at [885, 254] on input "wertgh;ioosrghduo'ghwersu;hgoeruihagoiuwerahiopghiouwerhgouiwerhbuiogbweroughbn…" at bounding box center [807, 250] width 222 height 22
click at [1012, 380] on div "Update account details" at bounding box center [805, 394] width 618 height 45
click at [1020, 401] on button "Update account details" at bounding box center [1042, 395] width 108 height 22
click at [895, 250] on input "wertgh;ioosrghduo'ghwersu;hgoeruihagoiuwerahiopghiouwerhgouiwerhbuiogbweroughbn…" at bounding box center [807, 250] width 222 height 22
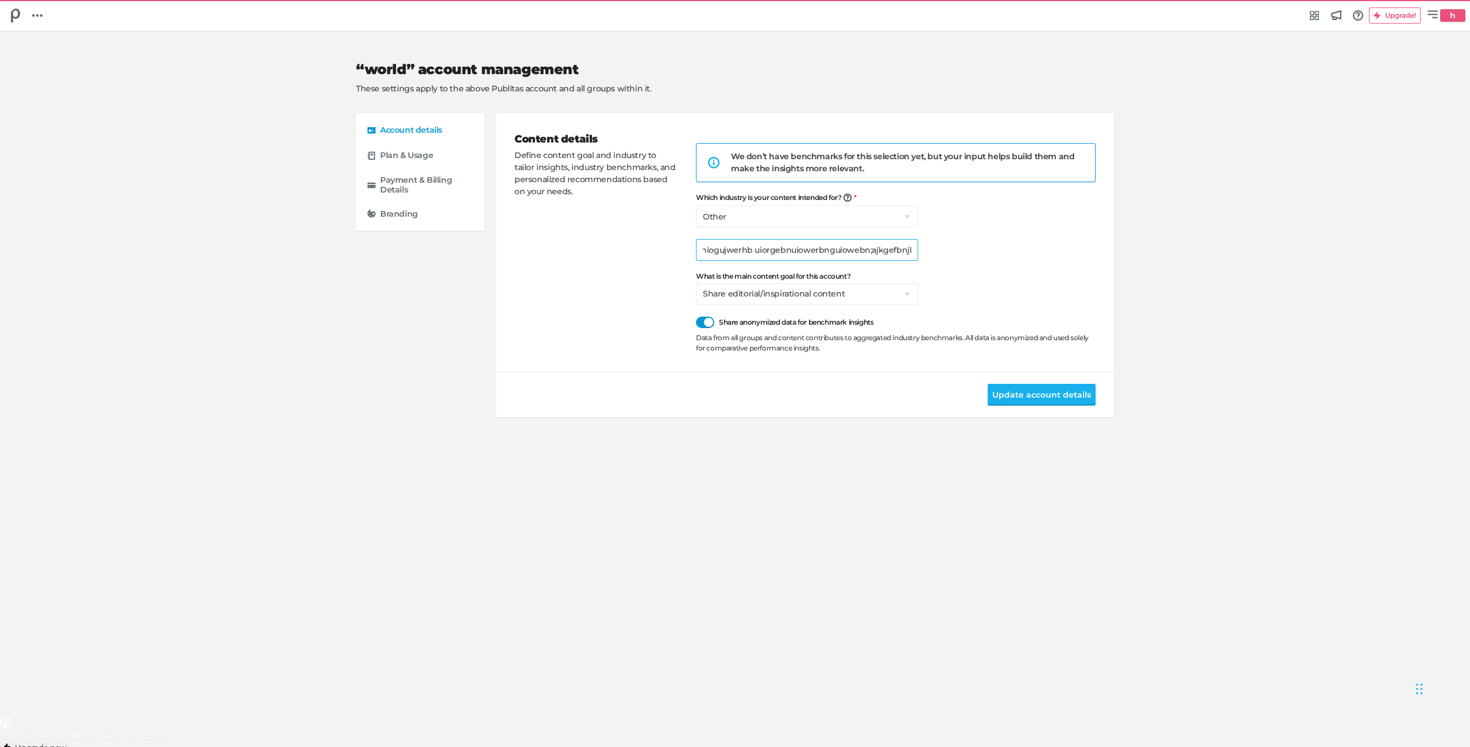
scroll to position [0, 1220]
click at [1027, 405] on button "Update account details" at bounding box center [1042, 395] width 108 height 22
click at [1029, 397] on button "Update account details" at bounding box center [1042, 395] width 108 height 22
type input "wertgh;ioosrghduo'ghwersu;hgoeruihagoiuwerahiopghiouwerhgouiwerhbuiogbweroughbn…"
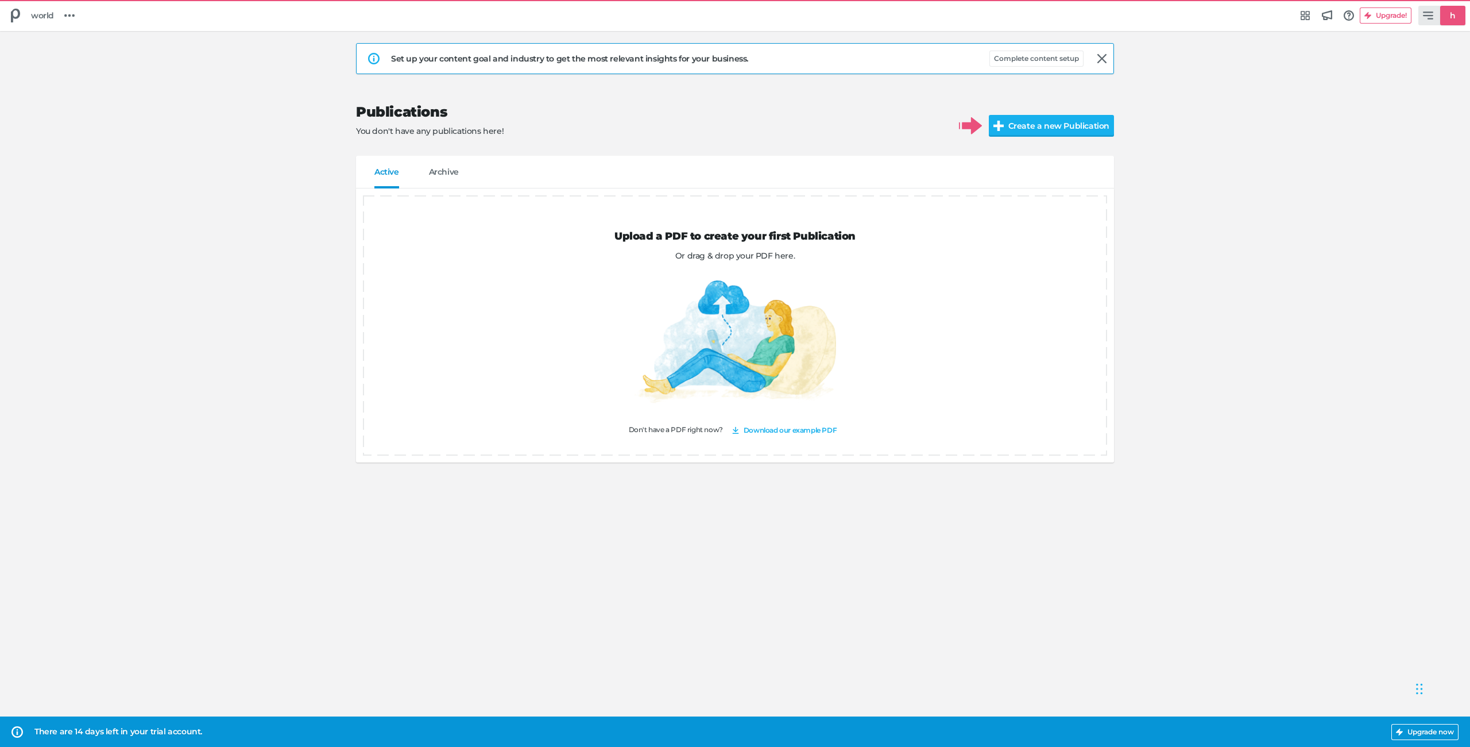
click at [1457, 6] on div "h" at bounding box center [1452, 16] width 25 height 20
click at [1377, 74] on h5 "Manage account" at bounding box center [1366, 79] width 68 height 10
select select "na"
select select "se"
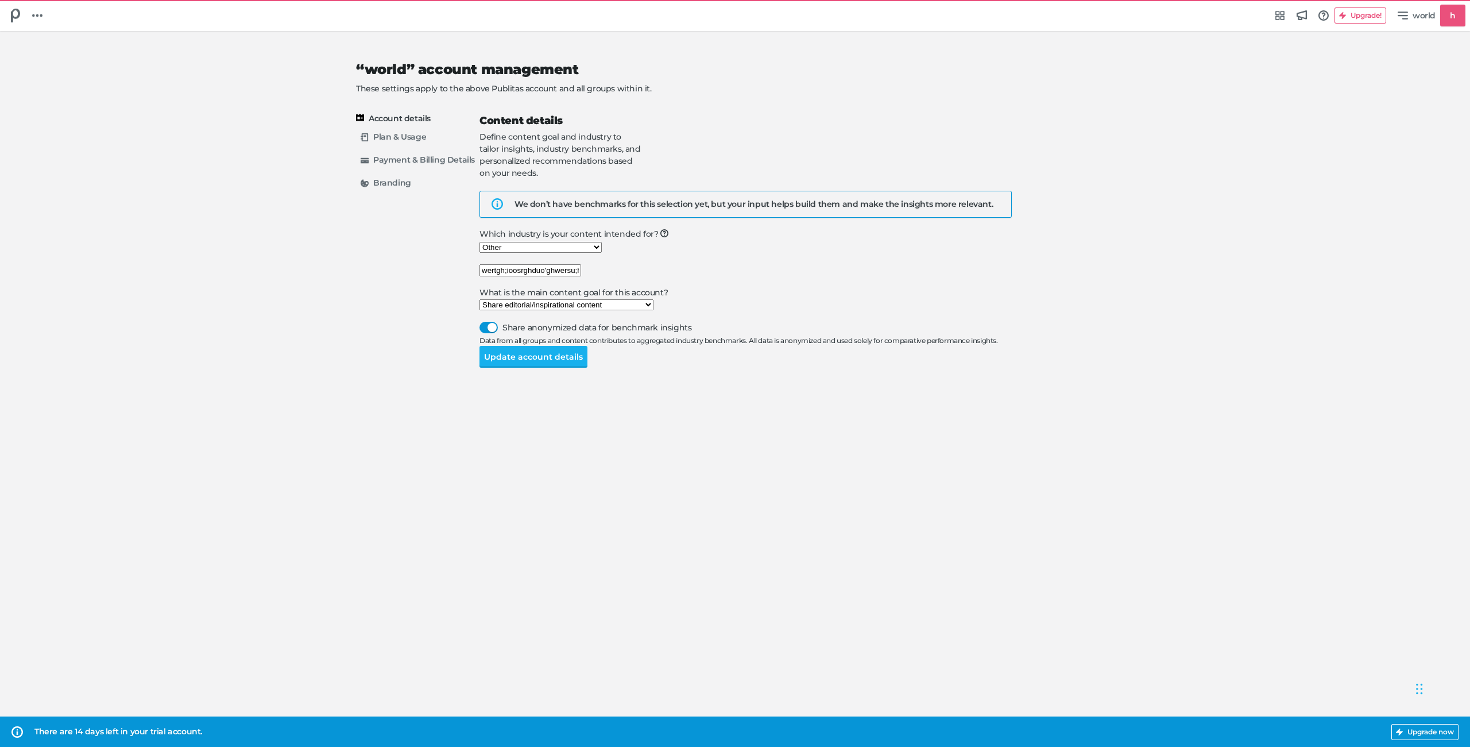
click at [581, 264] on input "wertgh;ioosrghduo'ghwersu;hgoeruihagoiuwerahiopghiouwerhgouiwerhbuiogbweroughbn…" at bounding box center [531, 270] width 102 height 12
click at [588, 368] on button "Update account details" at bounding box center [534, 357] width 108 height 22
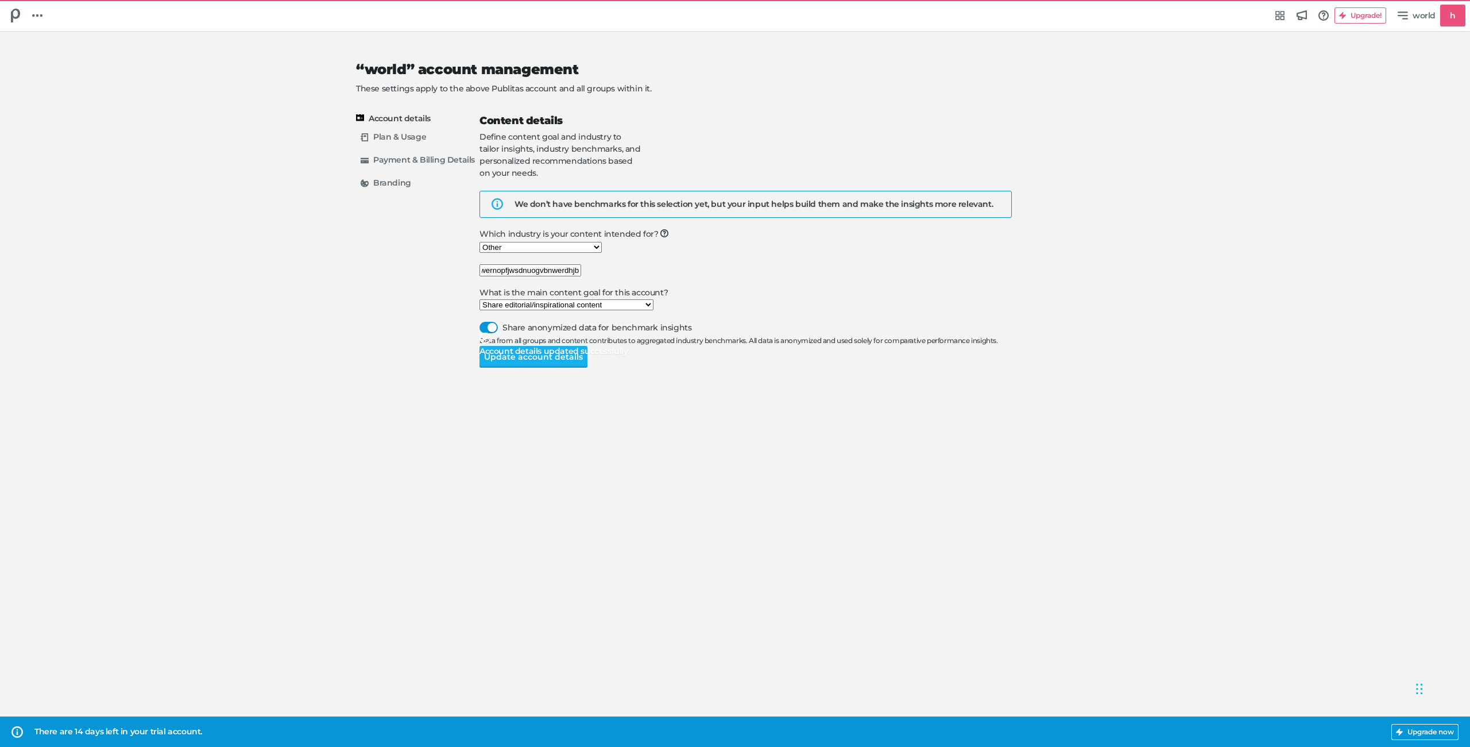
type input "wertgh;ioosrghduo'ghwersu;hgoeruihagoiuwerahiopghiouwerhgouiwerhbuiogbweroughbn…"
click at [602, 242] on select "Select the industry you're in Home & Living Supermarkets/Food & Beverage DIY/Eq…" at bounding box center [541, 247] width 122 height 11
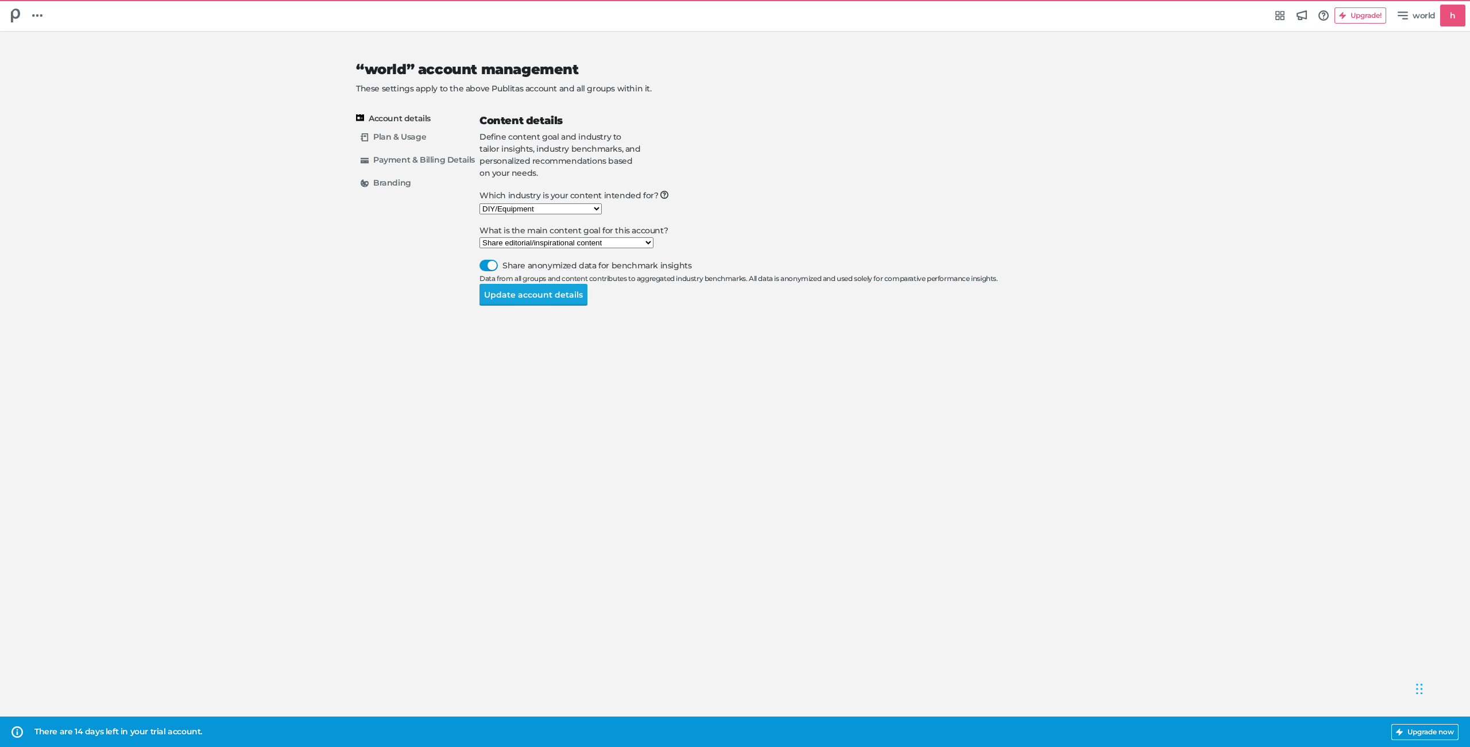
click at [588, 306] on button "Update account details" at bounding box center [534, 295] width 108 height 22
click at [602, 203] on select "Select the industry you're in Home & Living Supermarkets/Food & Beverage DIY/Eq…" at bounding box center [541, 208] width 122 height 11
select select "na"
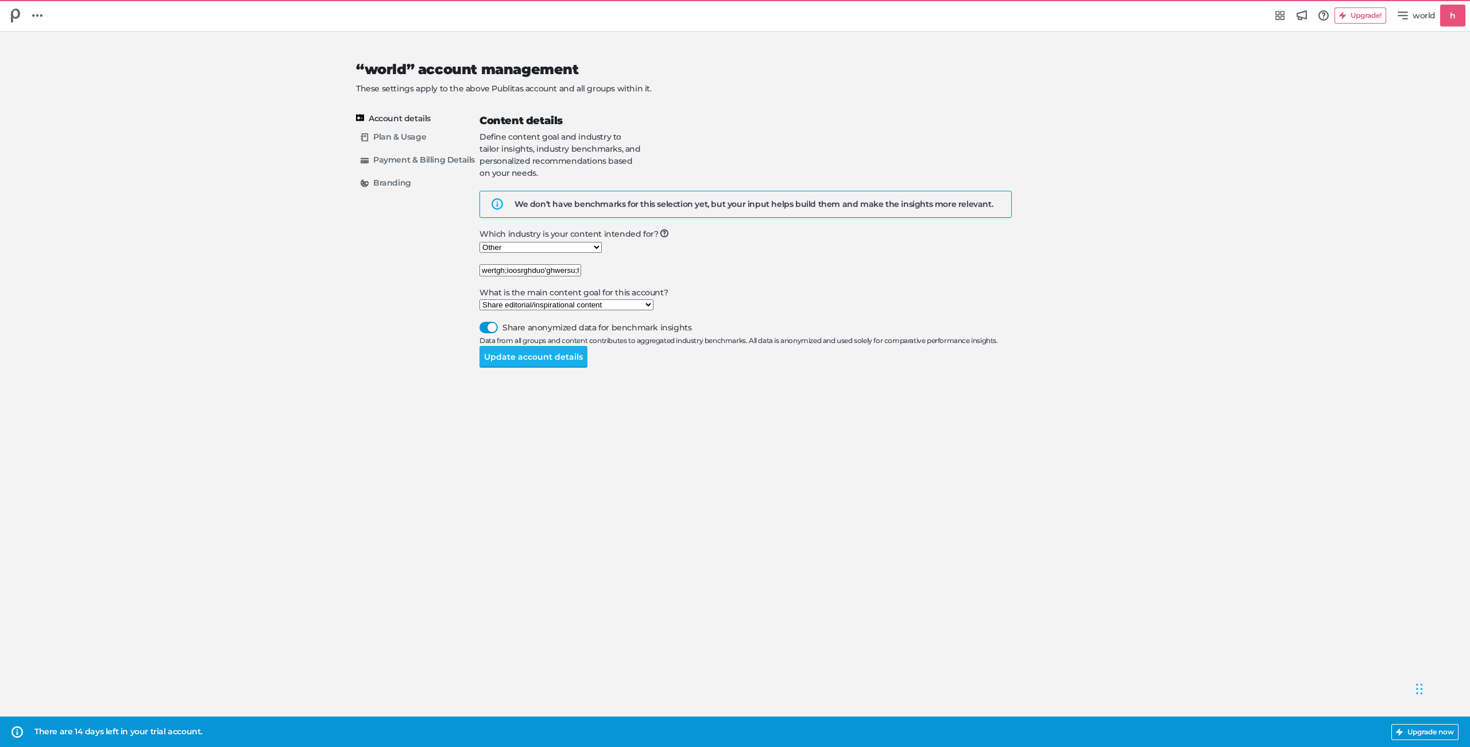
click at [581, 264] on input "wertgh;ioosrghduo'ghwersu;hgoeruihagoiuwerahiopghiouwerhgouiwerhbuiogbweroughbn…" at bounding box center [531, 270] width 102 height 12
paste input "w"
paste input "text"
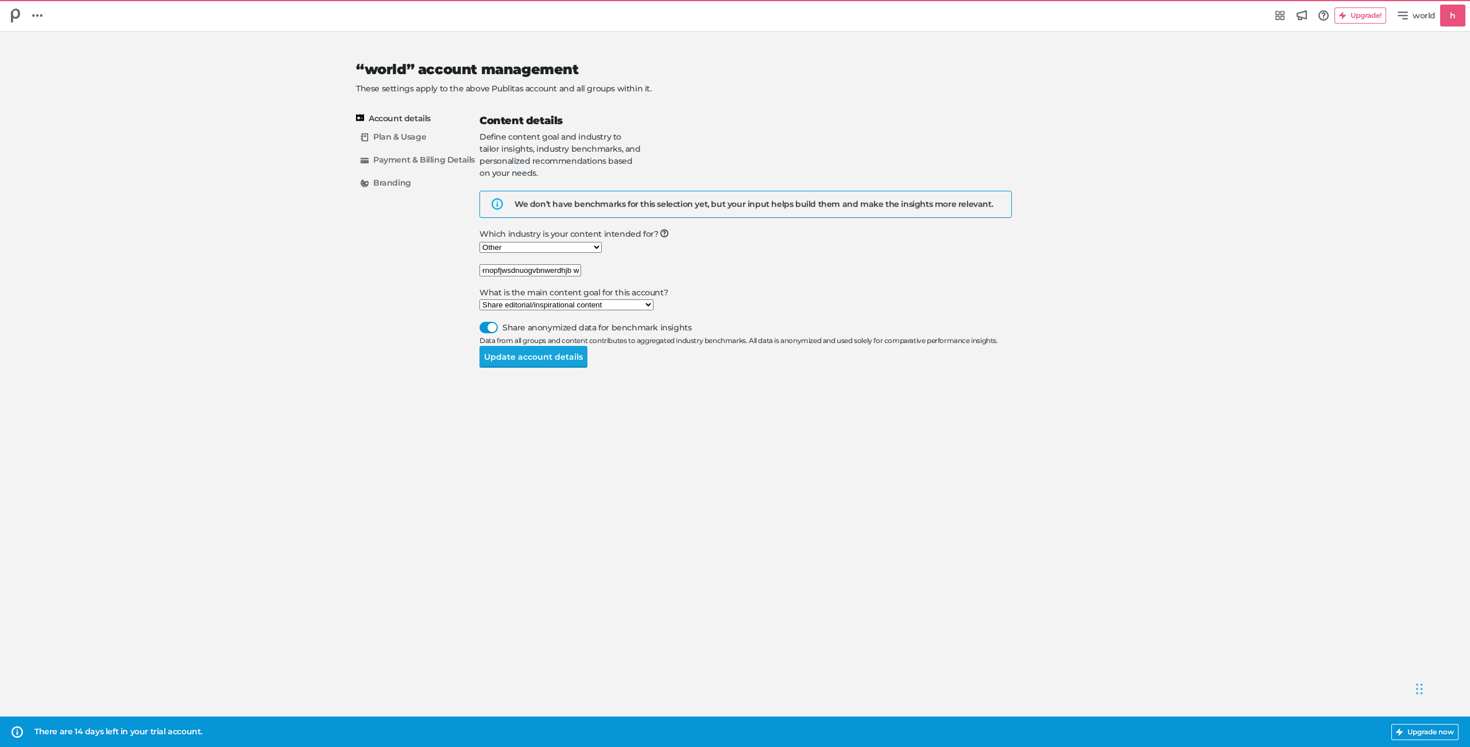
click at [588, 368] on button "Update account details" at bounding box center [534, 357] width 108 height 22
type input "wertgh;ioosrghduo'ghwersu;hgoeruihagoiuwerahiopghiouwerhgouiwerhbuiogbweroughbn…"
